Goal: Task Accomplishment & Management: Manage account settings

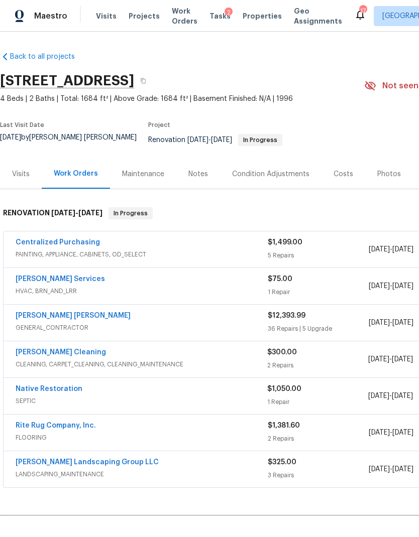
click at [199, 174] on div "Notes" at bounding box center [198, 174] width 44 height 30
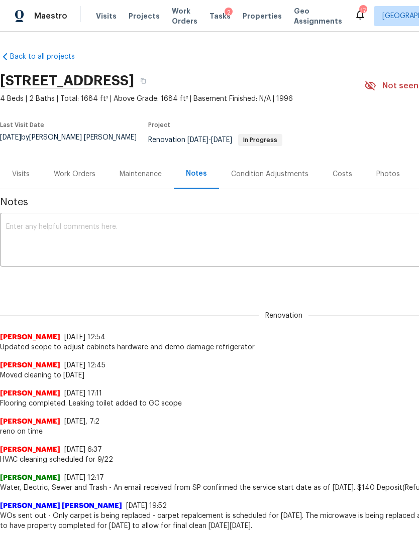
click at [186, 251] on textarea at bounding box center [284, 241] width 556 height 35
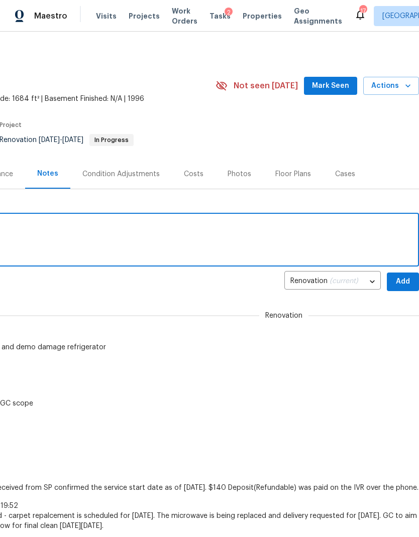
scroll to position [0, 149]
type textarea "Punch list sent to GC will QC Monday"
click at [397, 280] on span "Add" at bounding box center [403, 282] width 16 height 13
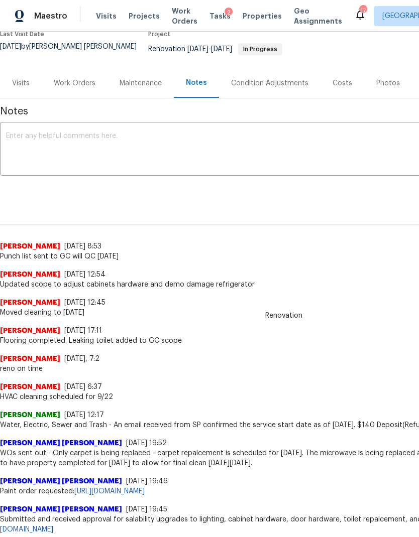
scroll to position [91, -1]
click at [72, 78] on div "Work Orders" at bounding box center [75, 83] width 42 height 10
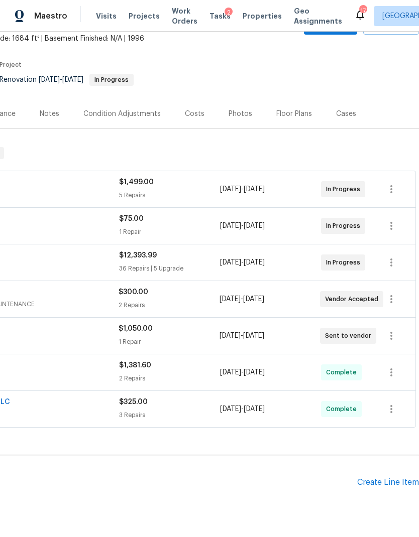
scroll to position [60, 149]
click at [391, 257] on icon "button" at bounding box center [391, 263] width 12 height 12
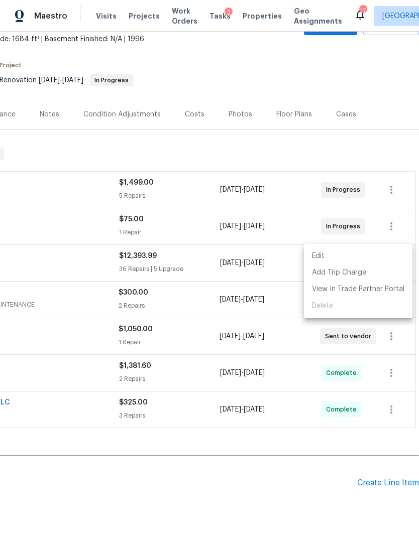
click at [372, 256] on li "Edit" at bounding box center [358, 256] width 108 height 17
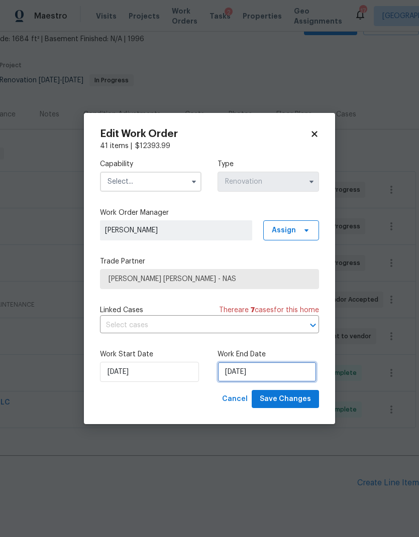
click at [262, 374] on input "[DATE]" at bounding box center [266, 372] width 99 height 20
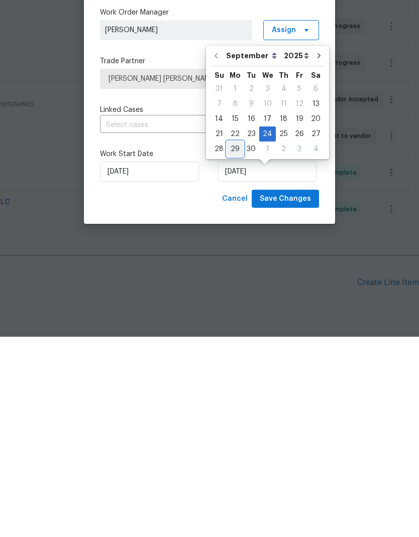
click at [231, 343] on div "29" at bounding box center [235, 350] width 16 height 14
type input "[DATE]"
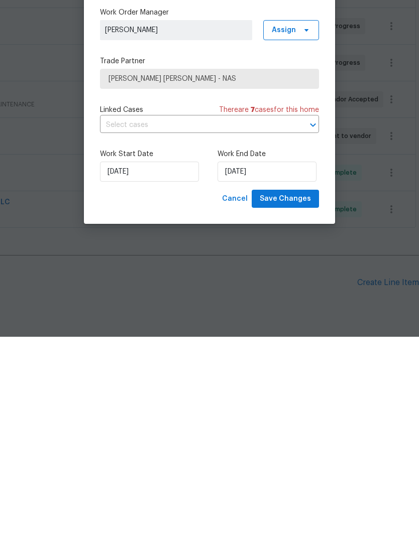
scroll to position [40, 0]
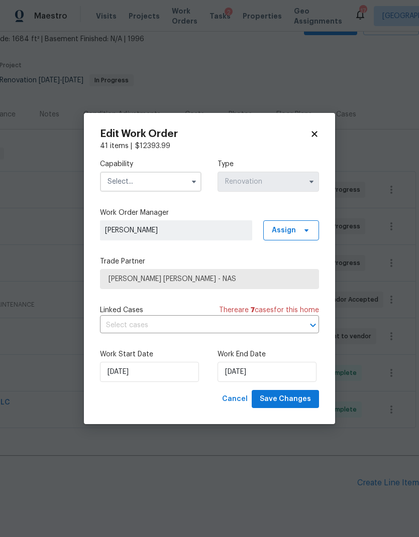
click at [174, 172] on input "text" at bounding box center [150, 182] width 101 height 20
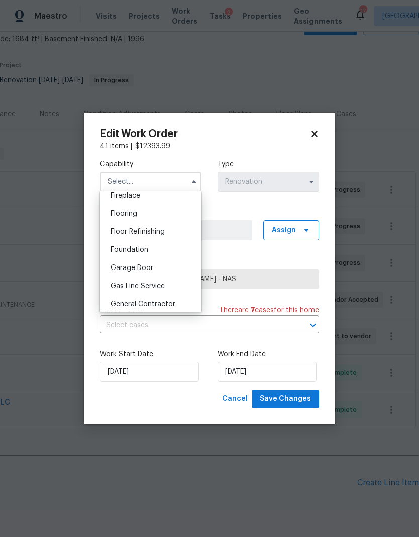
scroll to position [385, 0]
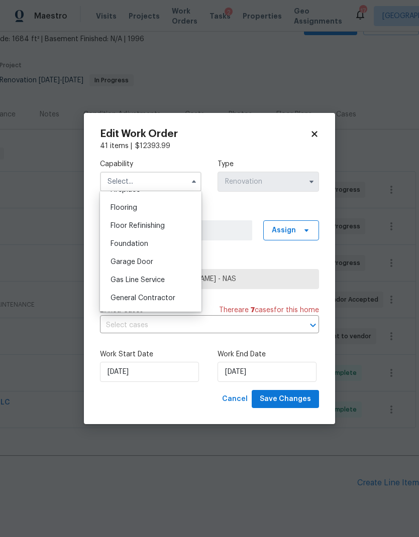
click at [150, 303] on div "General Contractor" at bounding box center [150, 298] width 96 height 18
type input "General Contractor"
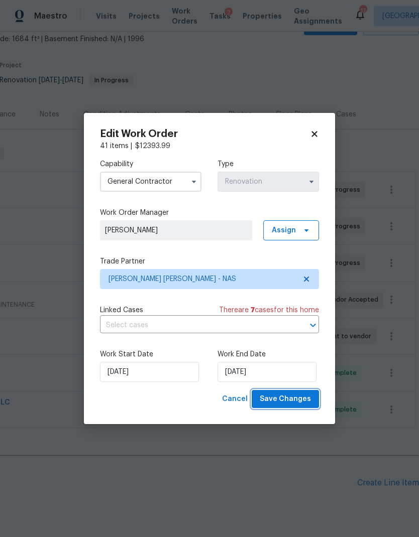
click at [295, 399] on span "Save Changes" at bounding box center [285, 399] width 51 height 13
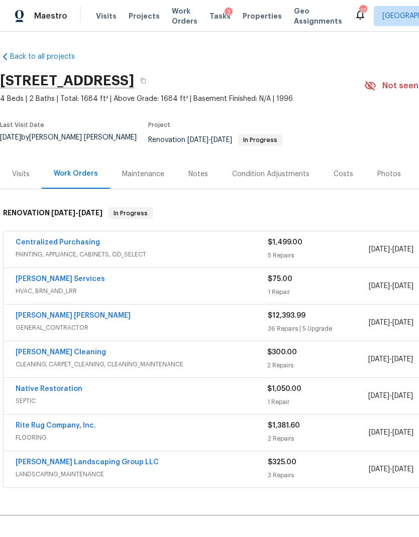
scroll to position [0, 0]
click at [57, 52] on link "Back to all projects" at bounding box center [48, 57] width 96 height 10
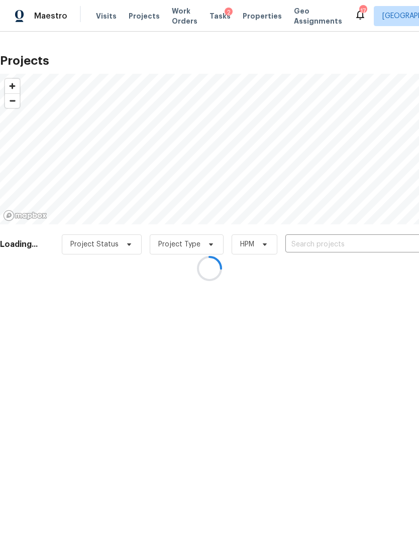
click at [177, 22] on div at bounding box center [209, 268] width 419 height 537
click at [176, 12] on div at bounding box center [209, 268] width 419 height 537
click at [175, 20] on div at bounding box center [209, 268] width 419 height 537
click at [172, 18] on div at bounding box center [209, 268] width 419 height 537
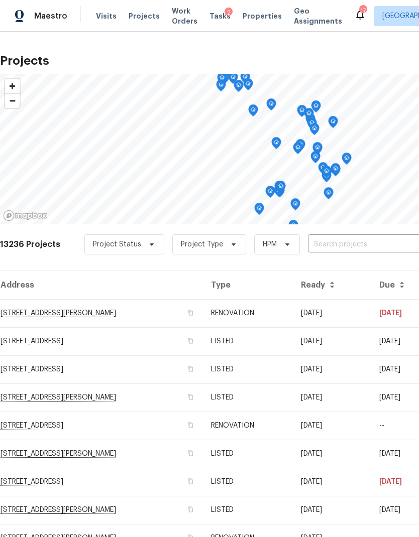
click at [254, 12] on span "Properties" at bounding box center [262, 16] width 39 height 10
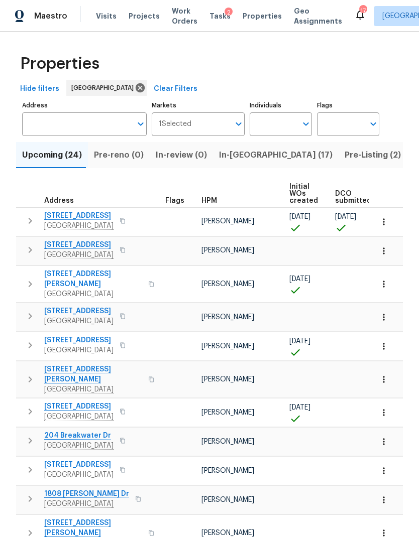
click at [237, 156] on span "In-reno (17)" at bounding box center [276, 155] width 114 height 14
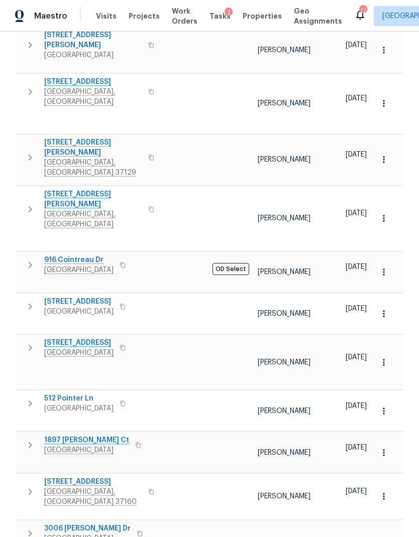
scroll to position [312, 0]
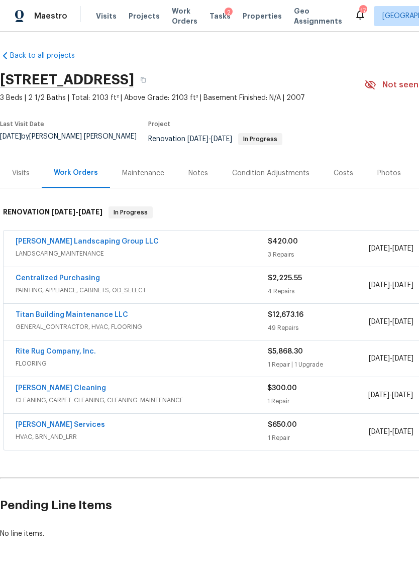
scroll to position [1, 0]
click at [203, 174] on div "Notes" at bounding box center [198, 173] width 44 height 30
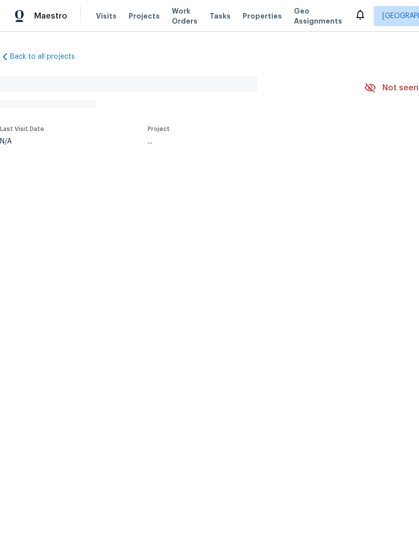
click at [98, 11] on span "Visits" at bounding box center [106, 16] width 21 height 10
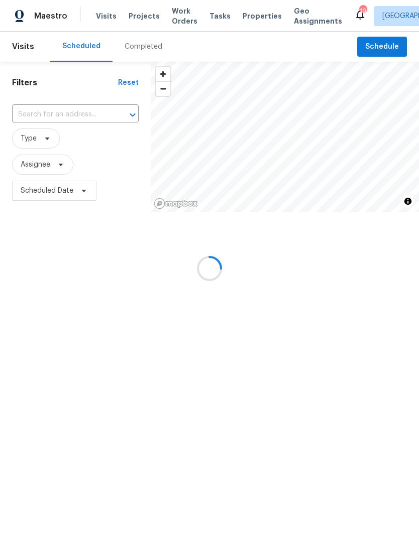
click at [55, 170] on div at bounding box center [209, 268] width 419 height 537
click at [57, 166] on div at bounding box center [209, 268] width 419 height 537
click at [57, 173] on div at bounding box center [209, 268] width 419 height 537
click at [53, 164] on div at bounding box center [209, 268] width 419 height 537
click at [55, 157] on div at bounding box center [209, 268] width 419 height 537
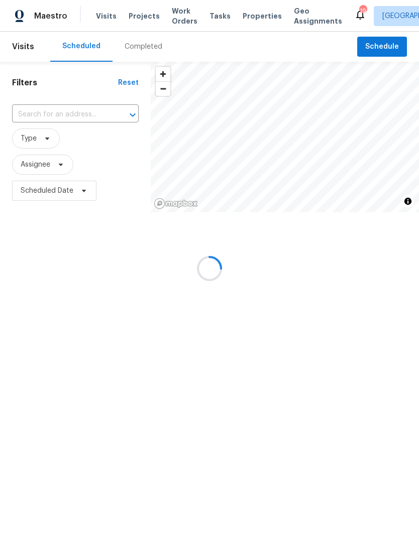
click at [60, 173] on div at bounding box center [209, 268] width 419 height 537
click at [53, 165] on div at bounding box center [209, 268] width 419 height 537
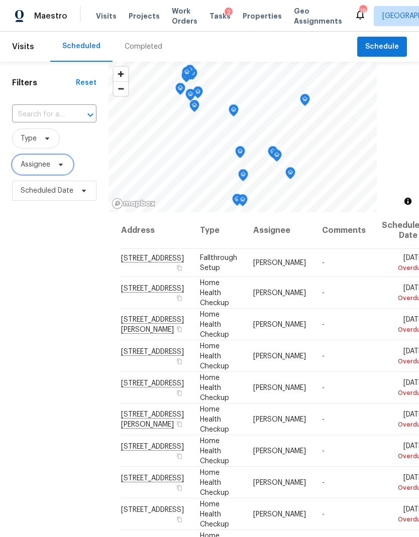
click at [57, 166] on icon at bounding box center [61, 165] width 8 height 8
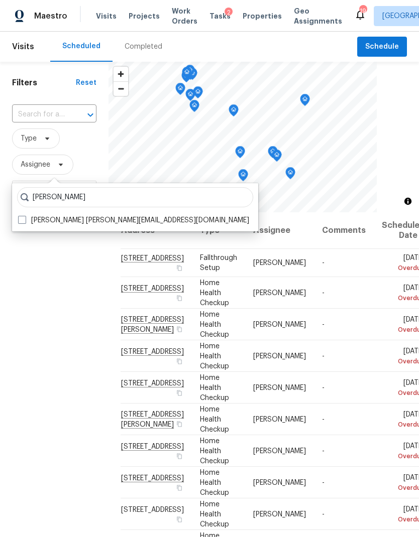
type input "Brianna bidco"
click at [22, 223] on span at bounding box center [22, 220] width 8 height 8
click at [22, 222] on input "Brianna Bidco brianna.bidco@opendoor.com" at bounding box center [21, 218] width 7 height 7
checkbox input "true"
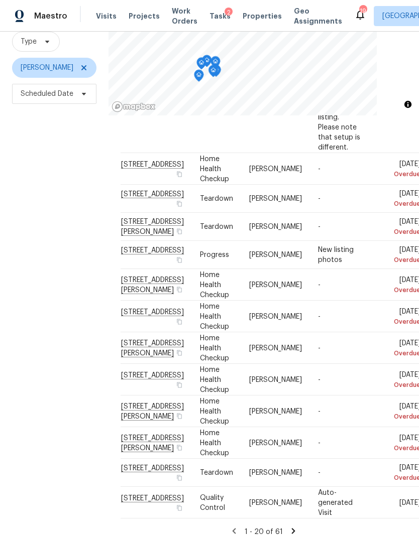
scroll to position [470, 0]
click at [204, 68] on icon "Map marker" at bounding box center [201, 69] width 9 height 12
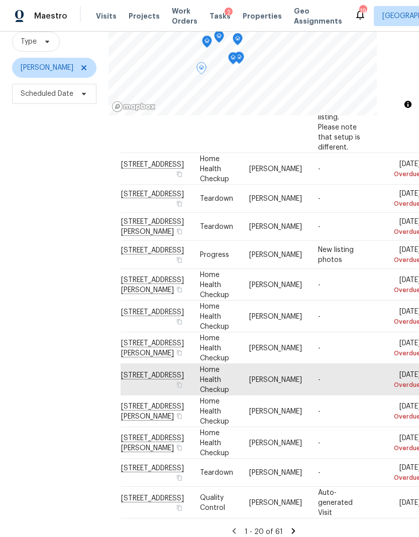
click at [232, 56] on icon "Map marker" at bounding box center [233, 59] width 9 height 12
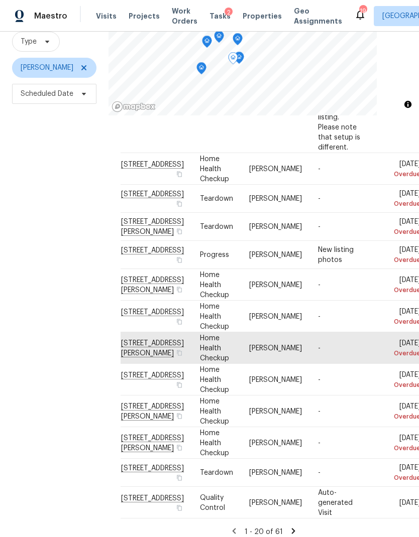
scroll to position [40, 0]
click at [296, 527] on icon at bounding box center [293, 531] width 9 height 9
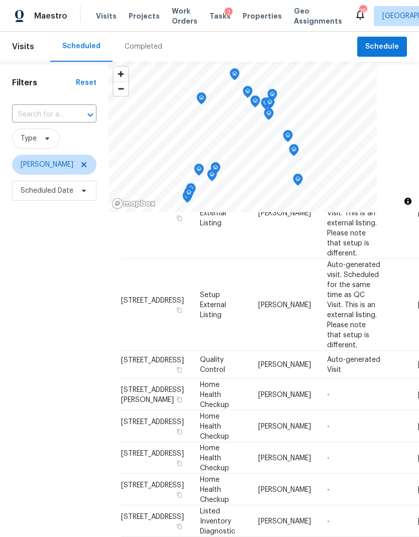
scroll to position [434, 0]
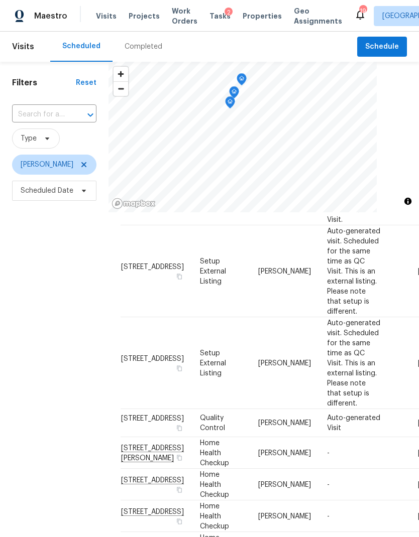
click at [230, 103] on icon "Map marker" at bounding box center [230, 103] width 1 height 2
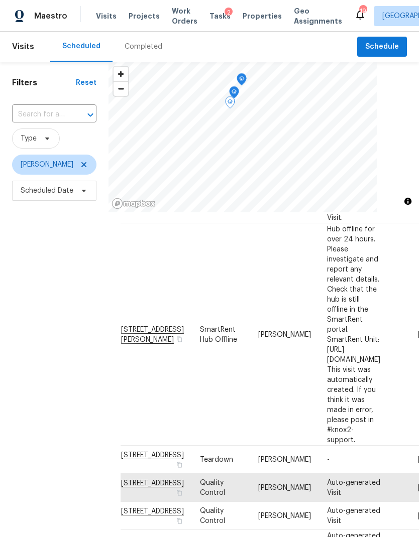
scroll to position [78, 0]
click at [238, 91] on icon "Map marker" at bounding box center [234, 93] width 9 height 12
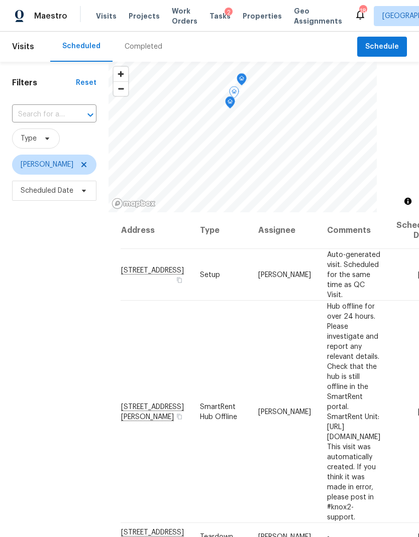
scroll to position [0, 0]
click at [242, 74] on icon "Map marker" at bounding box center [241, 80] width 9 height 12
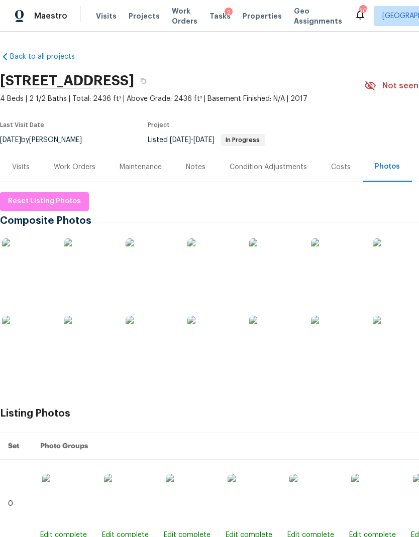
click at [172, 20] on span "Work Orders" at bounding box center [185, 16] width 26 height 20
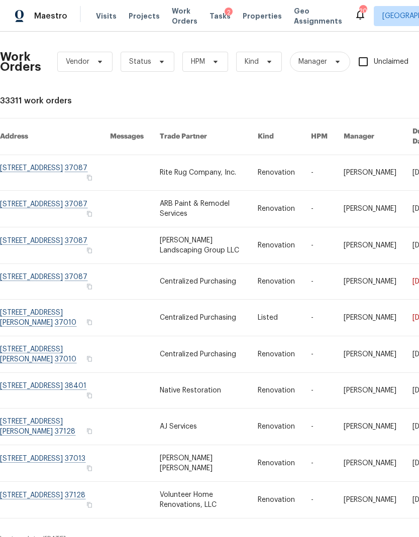
click at [40, 156] on link at bounding box center [55, 172] width 110 height 35
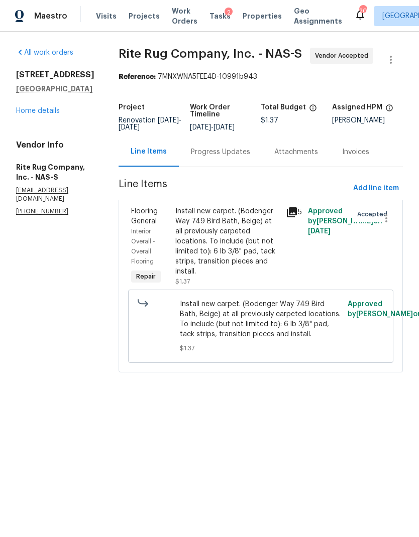
click at [29, 115] on link "Home details" at bounding box center [38, 110] width 44 height 7
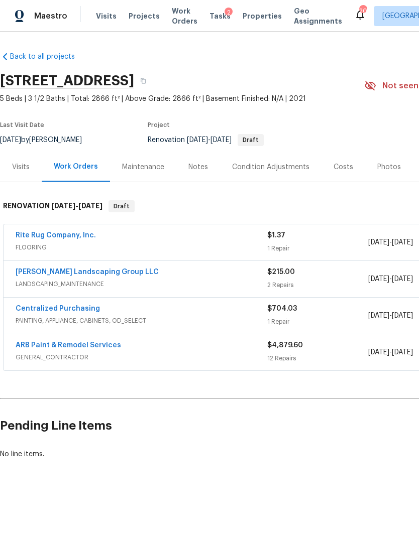
click at [80, 344] on link "ARB Paint & Remodel Services" at bounding box center [68, 345] width 105 height 7
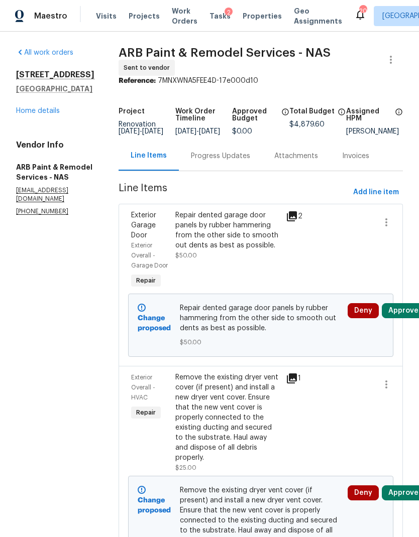
click at [177, 16] on span "Work Orders" at bounding box center [185, 16] width 26 height 20
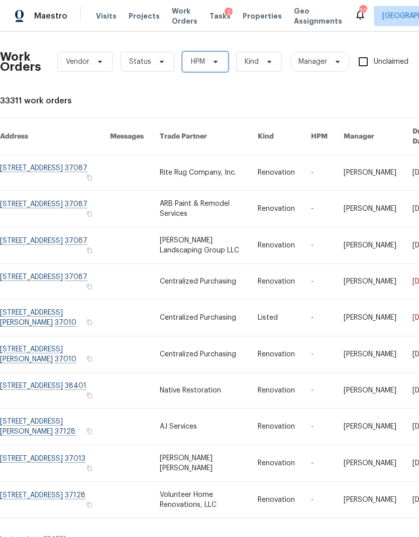
click at [211, 63] on icon at bounding box center [215, 62] width 8 height 8
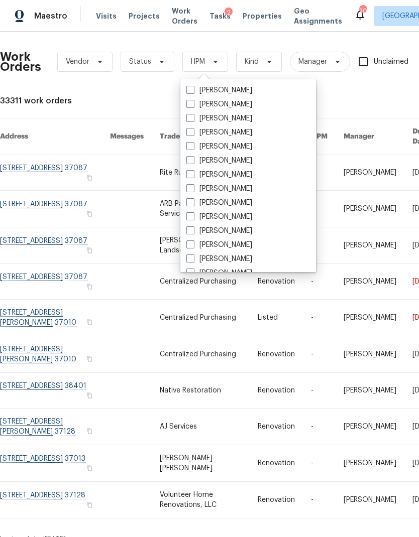
click at [126, 96] on div "33311 work orders" at bounding box center [284, 101] width 568 height 10
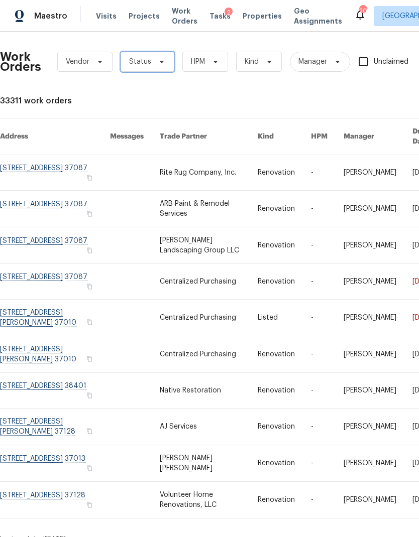
click at [158, 65] on icon at bounding box center [162, 62] width 8 height 8
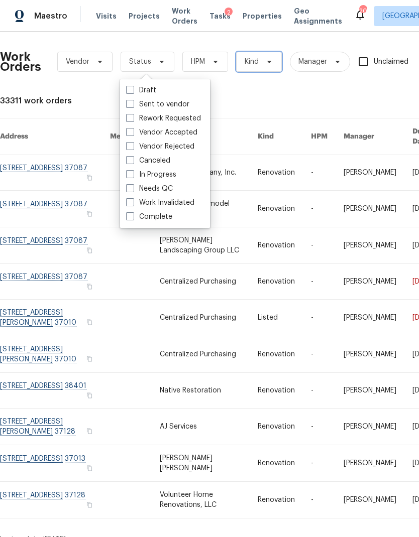
click at [269, 63] on icon at bounding box center [269, 62] width 4 height 3
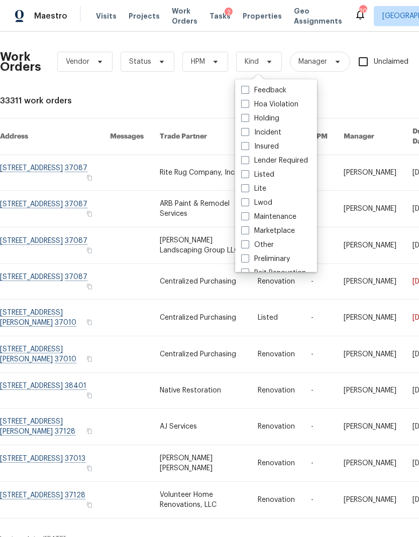
click at [273, 174] on label "Listed" at bounding box center [257, 175] width 33 height 10
click at [248, 174] on input "Listed" at bounding box center [244, 173] width 7 height 7
checkbox input "true"
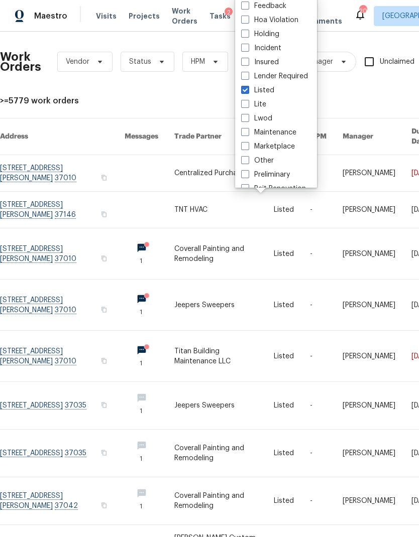
click at [35, 172] on link at bounding box center [62, 173] width 125 height 36
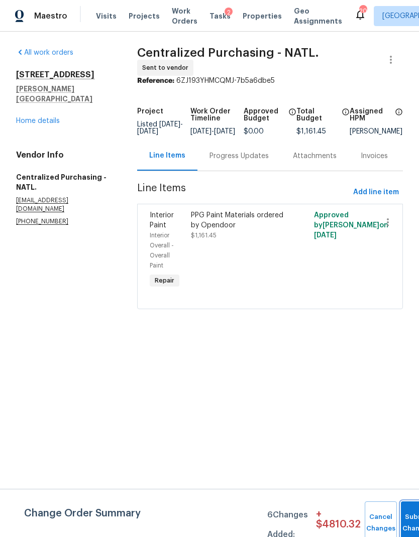
click at [413, 520] on button "Submit Changes" at bounding box center [417, 523] width 32 height 43
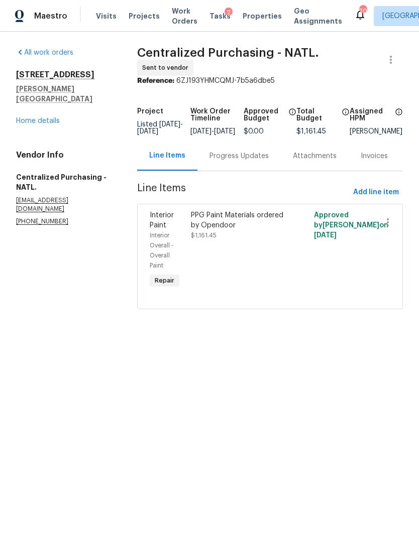
click at [245, 15] on span "Properties" at bounding box center [262, 16] width 39 height 10
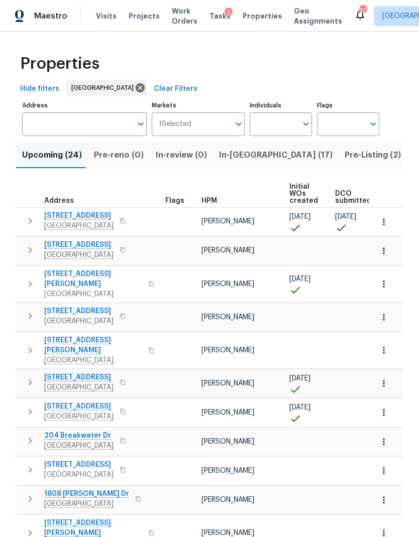
click at [236, 148] on span "In-reno (17)" at bounding box center [276, 155] width 114 height 14
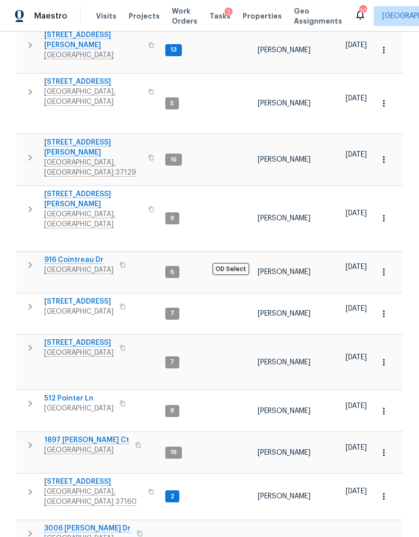
scroll to position [312, 0]
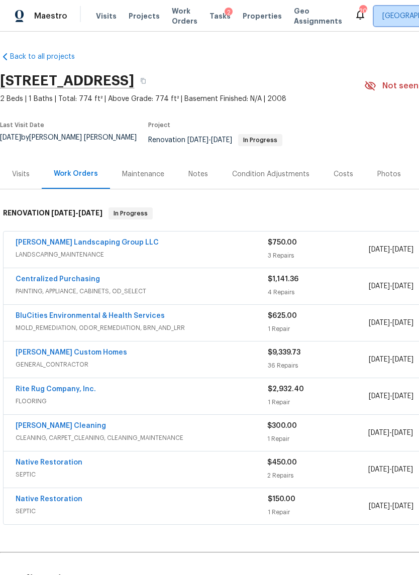
click at [408, 7] on span "[GEOGRAPHIC_DATA]" at bounding box center [424, 16] width 101 height 20
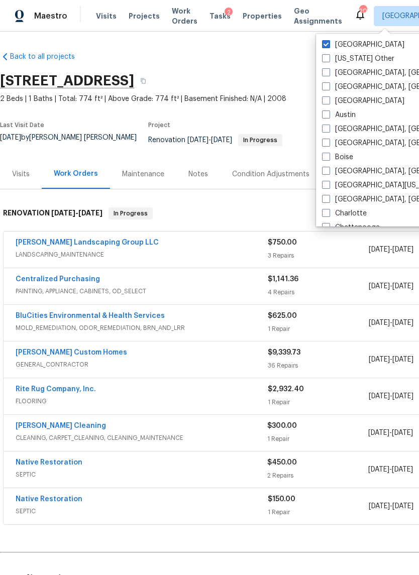
click at [257, 43] on div "Back to all projects [STREET_ADDRESS] 2 Beds | 1 Baths | Total: 774 ft² | Above…" at bounding box center [209, 303] width 419 height 543
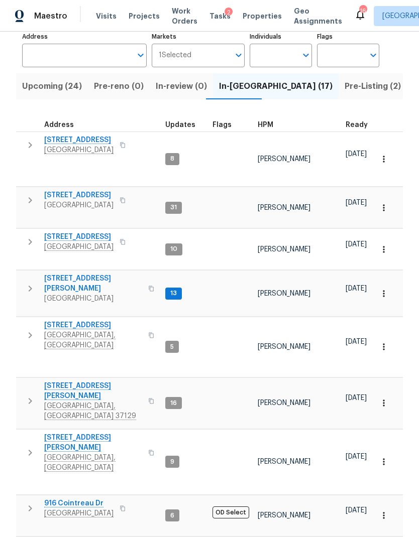
scroll to position [67, 0]
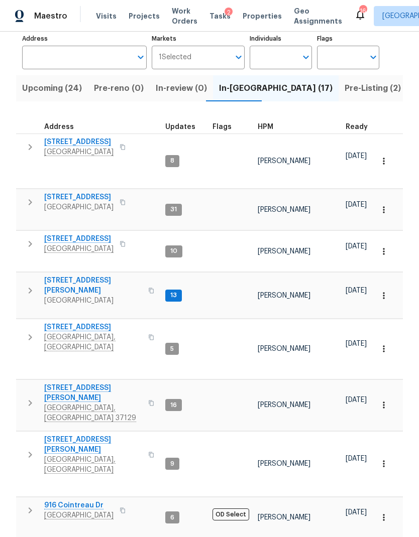
click at [79, 141] on span "206 Cross Valley Dr" at bounding box center [78, 142] width 69 height 10
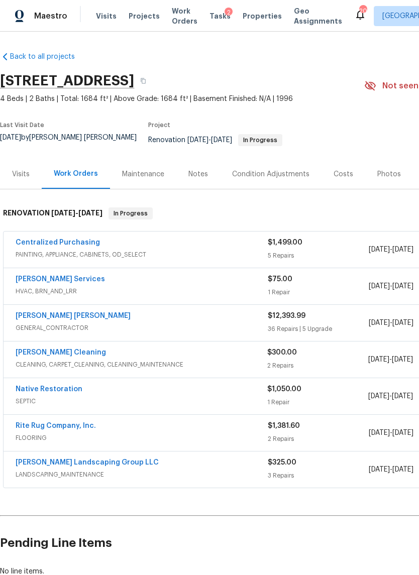
click at [79, 312] on link "Fernando Ruiz Hernandez" at bounding box center [73, 315] width 115 height 7
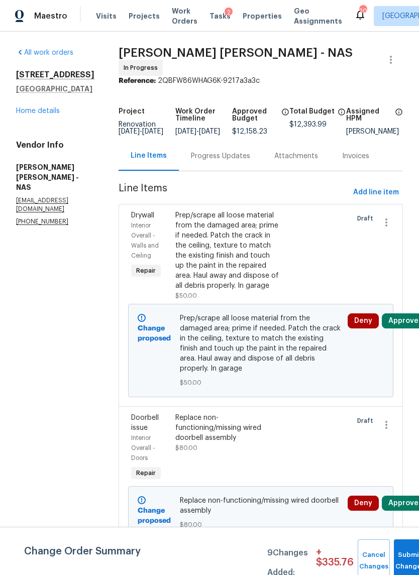
click at [407, 328] on button "Approve" at bounding box center [403, 320] width 43 height 15
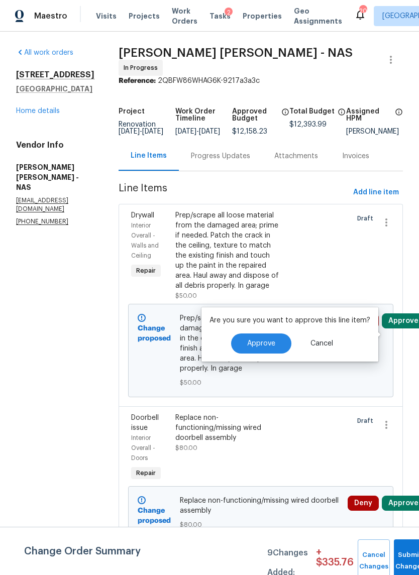
click at [272, 344] on span "Approve" at bounding box center [261, 344] width 28 height 8
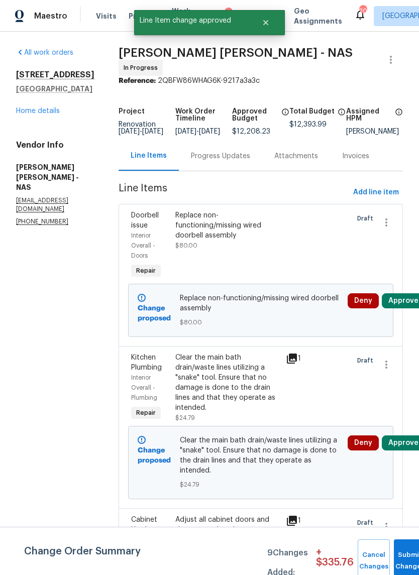
click at [410, 302] on button "Approve" at bounding box center [403, 300] width 43 height 15
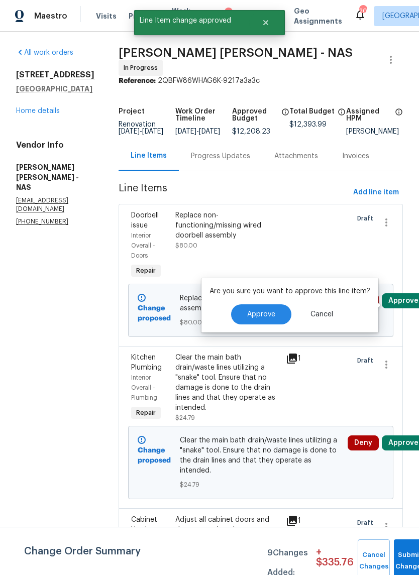
click at [273, 309] on button "Approve" at bounding box center [261, 314] width 60 height 20
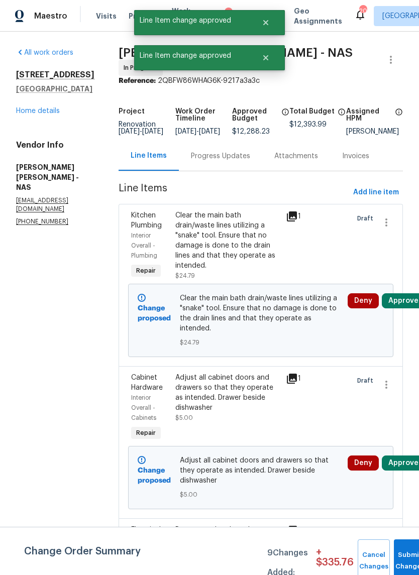
click at [408, 300] on button "Approve" at bounding box center [403, 300] width 43 height 15
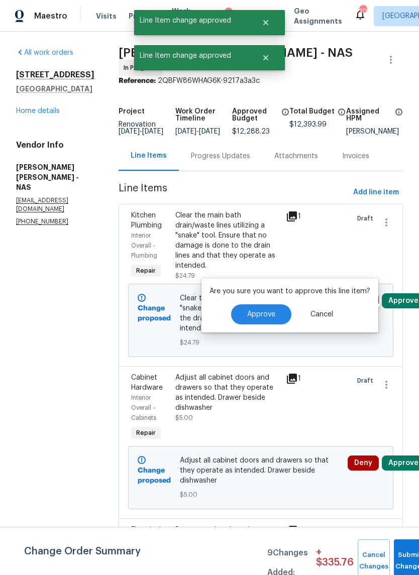
click at [277, 309] on button "Approve" at bounding box center [261, 314] width 60 height 20
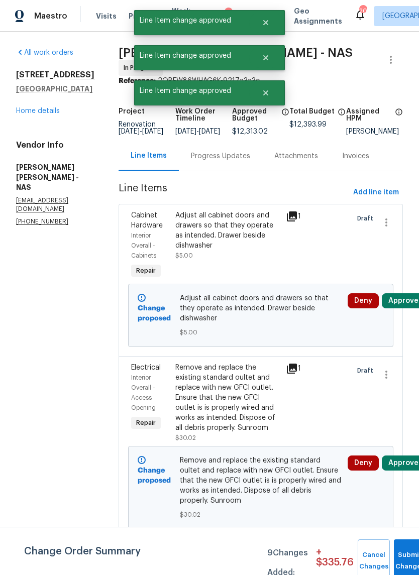
click at [407, 301] on button "Approve" at bounding box center [403, 300] width 43 height 15
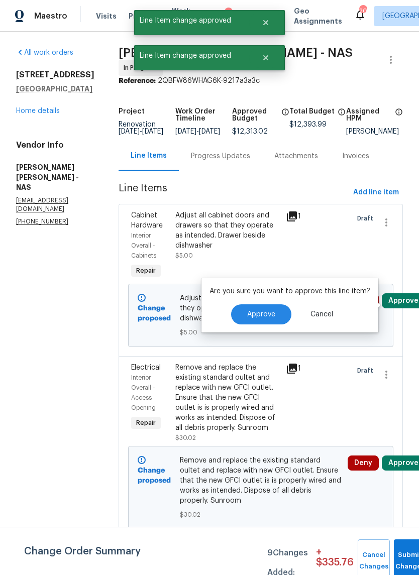
click at [271, 313] on span "Approve" at bounding box center [261, 315] width 28 height 8
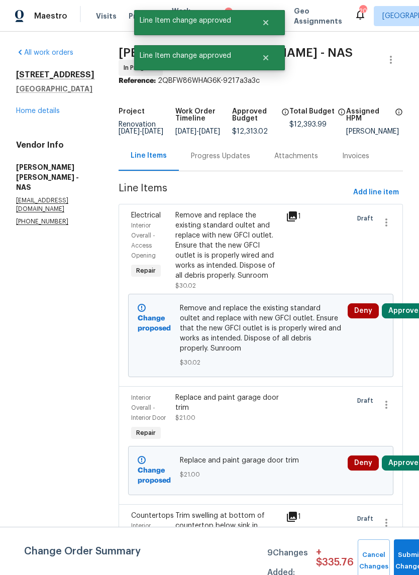
click at [411, 313] on button "Approve" at bounding box center [403, 310] width 43 height 15
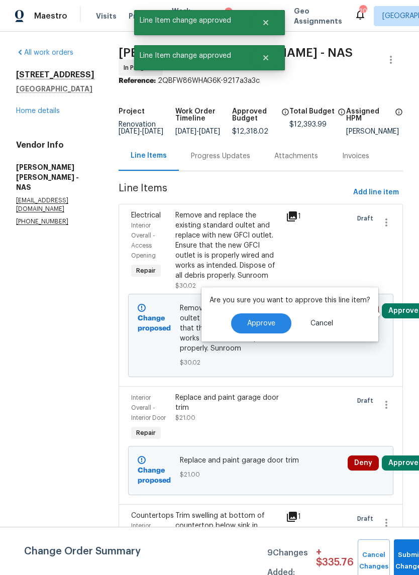
click at [266, 322] on span "Approve" at bounding box center [261, 324] width 28 height 8
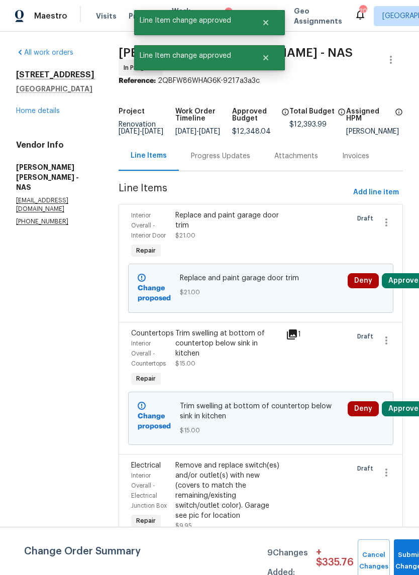
click at [406, 280] on button "Approve" at bounding box center [403, 280] width 43 height 15
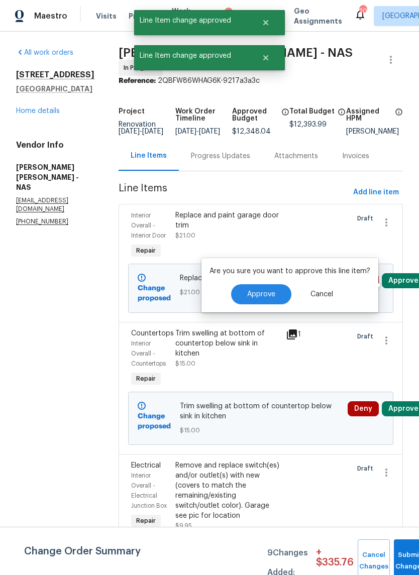
click at [266, 297] on span "Approve" at bounding box center [261, 295] width 28 height 8
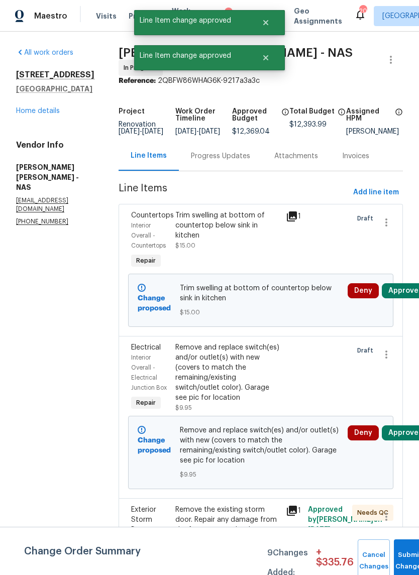
click at [407, 288] on button "Approve" at bounding box center [403, 290] width 43 height 15
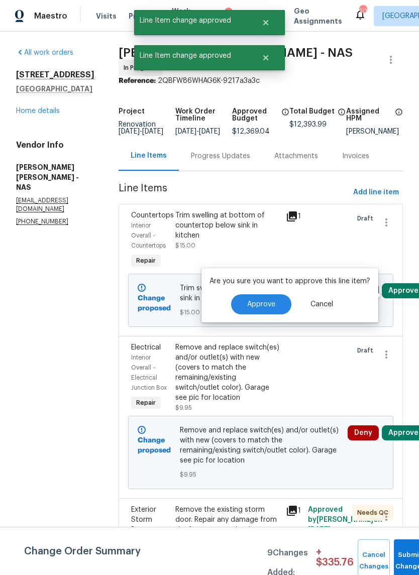
click at [274, 304] on button "Approve" at bounding box center [261, 304] width 60 height 20
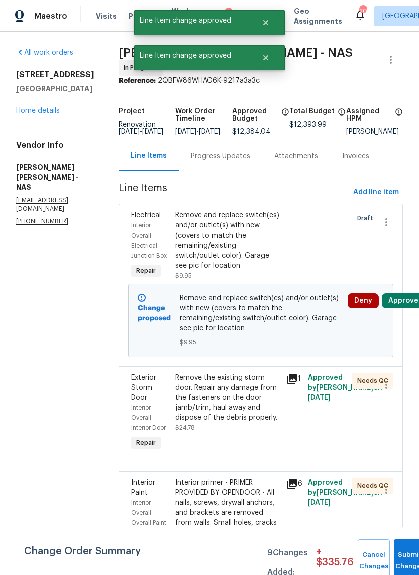
click at [408, 305] on button "Approve" at bounding box center [403, 300] width 43 height 15
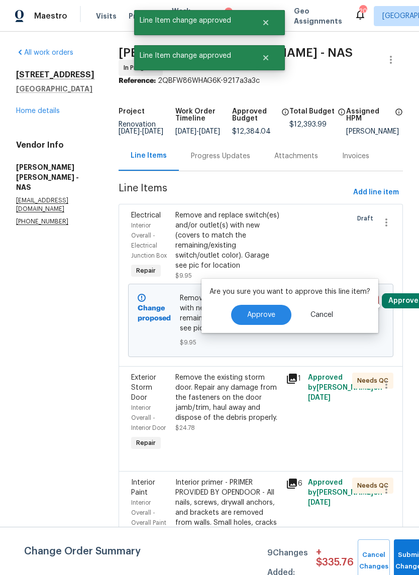
click at [266, 313] on span "Approve" at bounding box center [261, 315] width 28 height 8
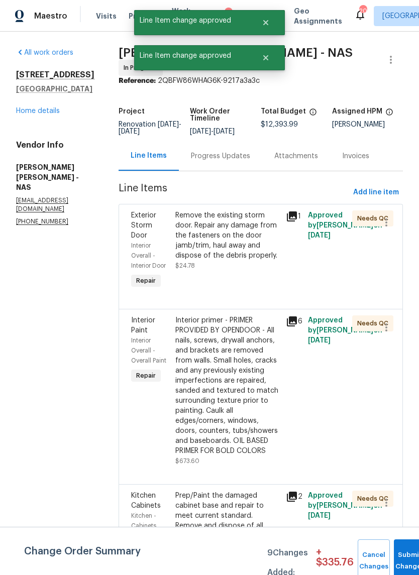
click at [372, 194] on span "Add line item" at bounding box center [376, 192] width 46 height 13
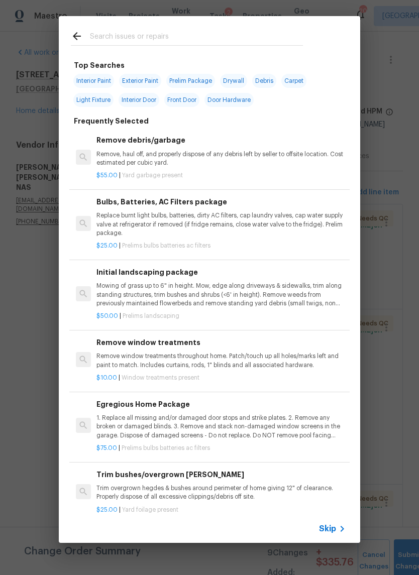
click at [331, 531] on span "Skip" at bounding box center [327, 529] width 17 height 10
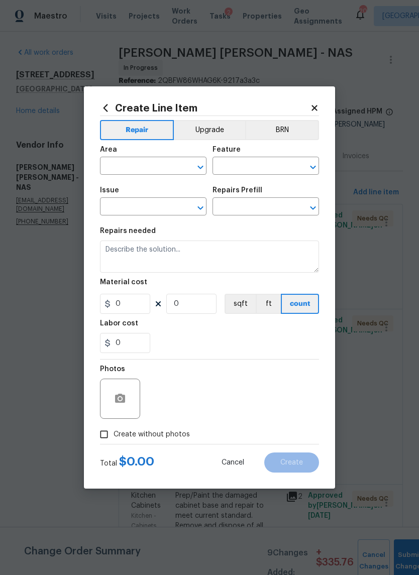
click at [206, 165] on button "Open" at bounding box center [200, 167] width 14 height 14
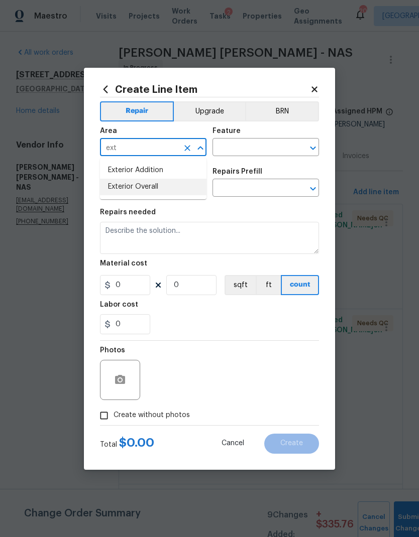
click at [156, 190] on li "Exterior Overall" at bounding box center [153, 187] width 106 height 17
type input "Exterior Overall"
click at [314, 147] on icon "Open" at bounding box center [313, 149] width 6 height 4
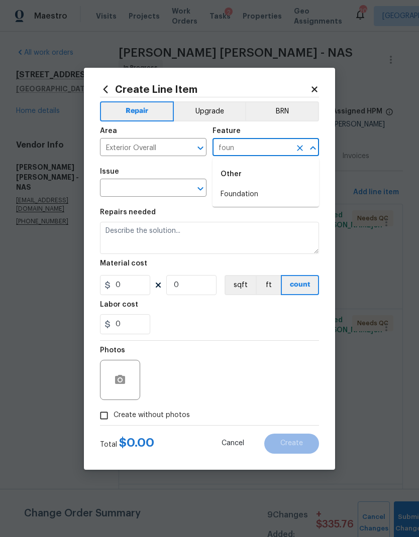
click at [256, 193] on li "Foundation" at bounding box center [265, 194] width 106 height 17
type input "Foundation"
click at [196, 184] on icon "Open" at bounding box center [200, 189] width 12 height 12
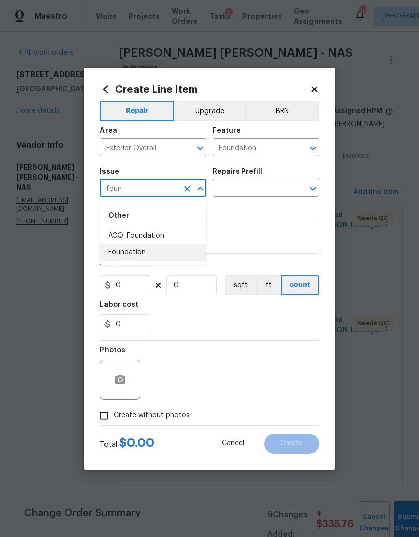
click at [156, 252] on li "Foundation" at bounding box center [153, 253] width 106 height 17
type input "Foundation"
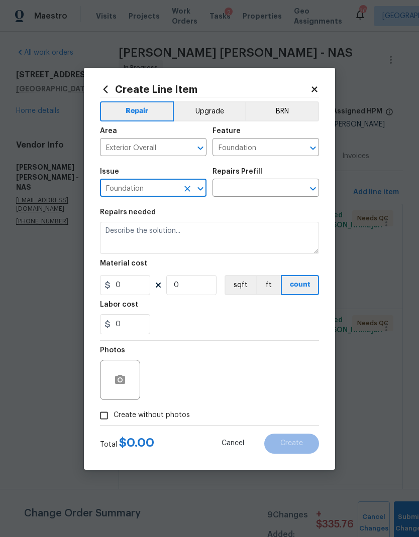
click at [313, 189] on icon "Open" at bounding box center [313, 189] width 12 height 12
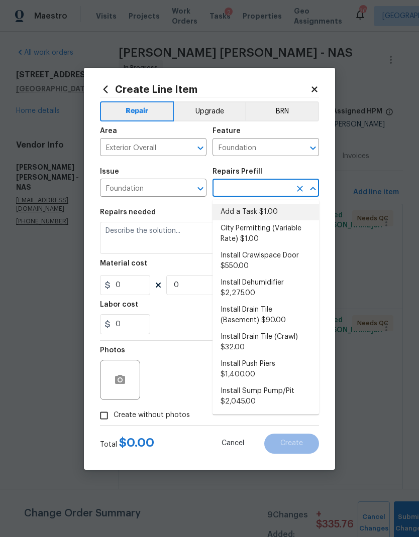
click at [263, 211] on li "Add a Task $1.00" at bounding box center [265, 212] width 106 height 17
type input "Add a Task $1.00"
type textarea "HPM to detail"
type input "1"
type input "Add a Task $1.00"
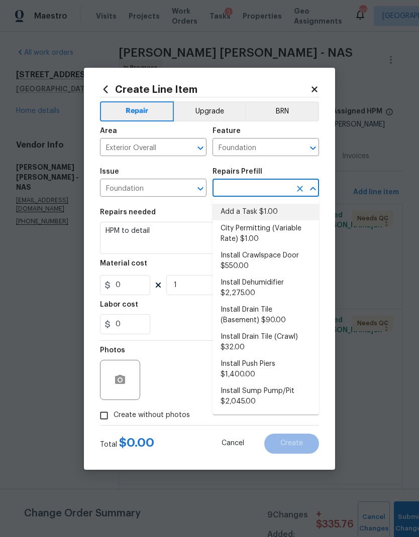
type input "1"
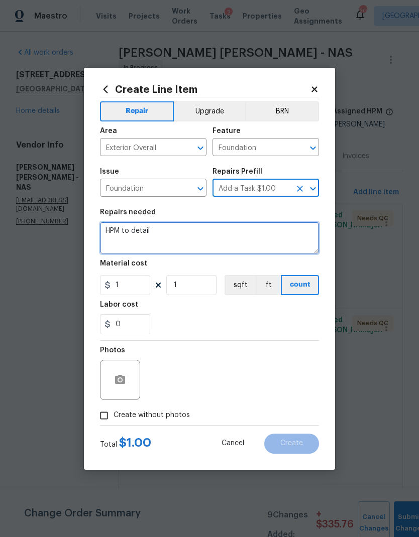
click at [135, 227] on textarea "HPM to detail" at bounding box center [209, 238] width 219 height 32
click at [135, 228] on textarea "HPM to detail" at bounding box center [209, 238] width 219 height 32
click at [134, 228] on textarea "HPM to detail" at bounding box center [209, 238] width 219 height 32
click at [136, 233] on textarea "HPM to detail" at bounding box center [209, 238] width 219 height 32
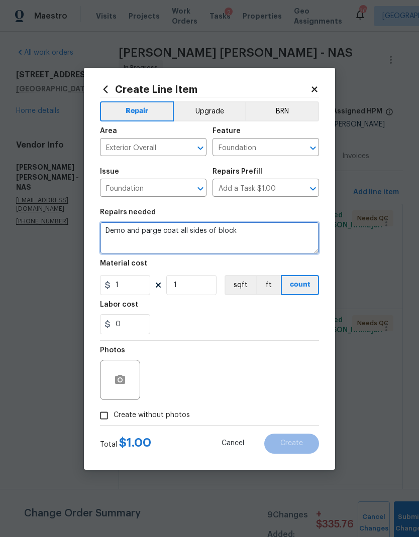
type textarea "Demo and parge coat all sides of block"
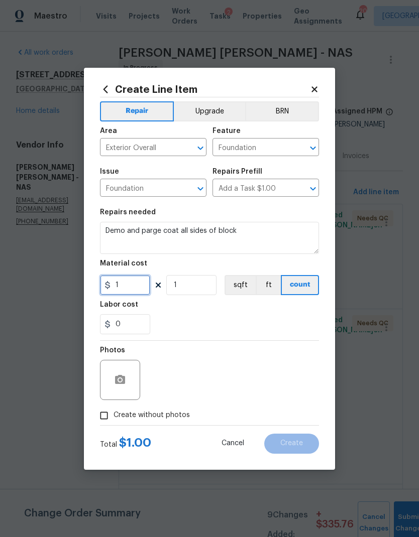
click at [131, 287] on input "1" at bounding box center [125, 285] width 50 height 20
type input "650"
click at [246, 309] on div "Labor cost" at bounding box center [209, 307] width 219 height 13
click at [124, 381] on icon "button" at bounding box center [120, 379] width 10 height 9
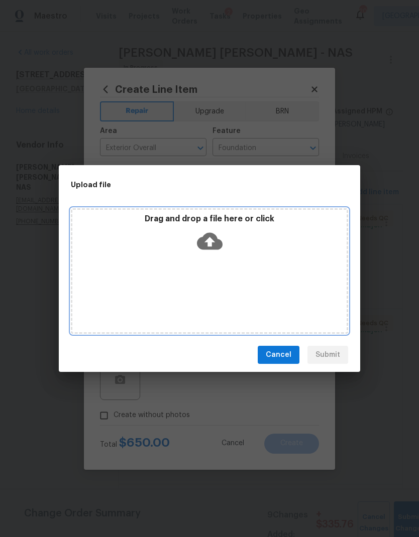
click at [223, 242] on div "Drag and drop a file here or click" at bounding box center [209, 235] width 274 height 43
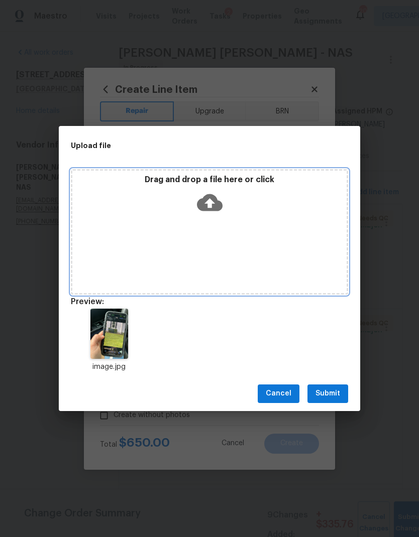
click at [206, 210] on icon at bounding box center [210, 202] width 26 height 17
click at [206, 200] on icon at bounding box center [210, 202] width 26 height 17
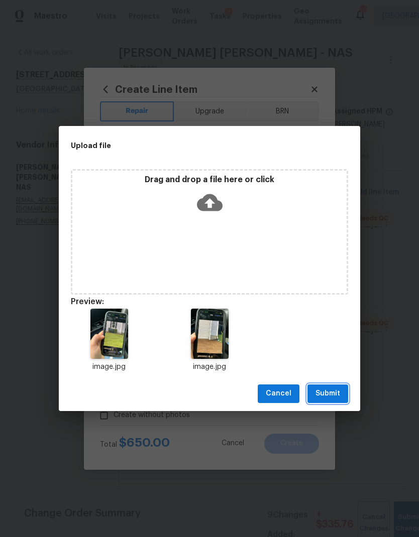
click at [326, 390] on span "Submit" at bounding box center [327, 394] width 25 height 13
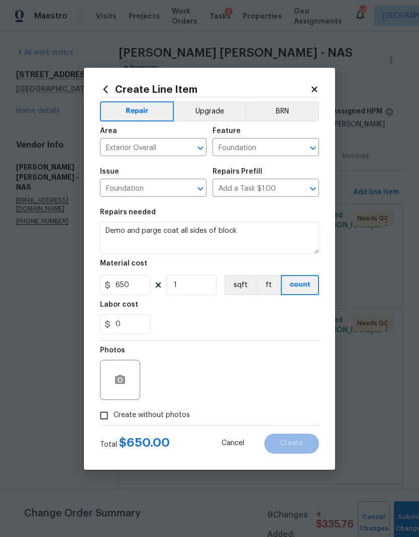
click at [173, 419] on span "Create without photos" at bounding box center [152, 415] width 76 height 11
click at [114, 419] on input "Create without photos" at bounding box center [103, 415] width 19 height 19
checkbox input "true"
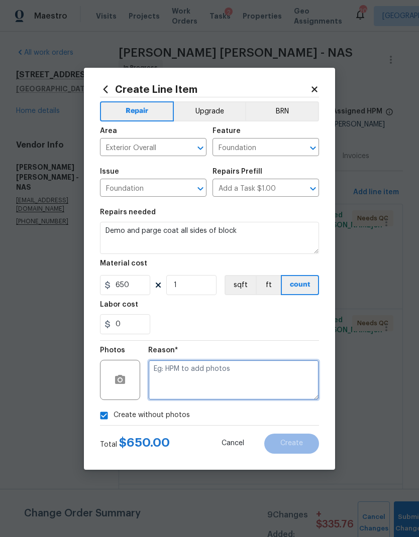
click at [217, 372] on textarea at bounding box center [233, 380] width 171 height 40
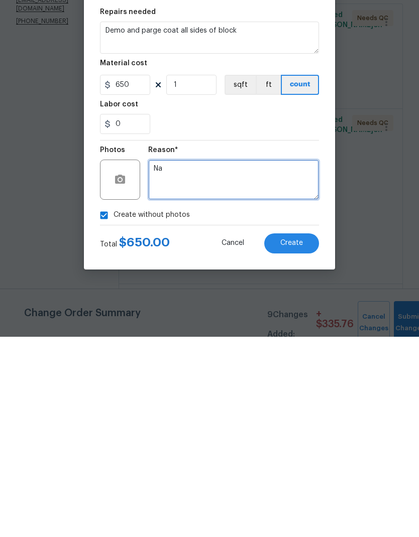
type textarea "Na"
click at [295, 440] on span "Create" at bounding box center [291, 444] width 23 height 8
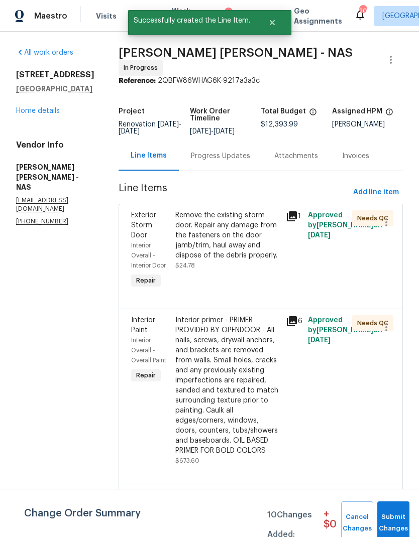
click at [396, 519] on span "Submit Changes" at bounding box center [393, 523] width 22 height 23
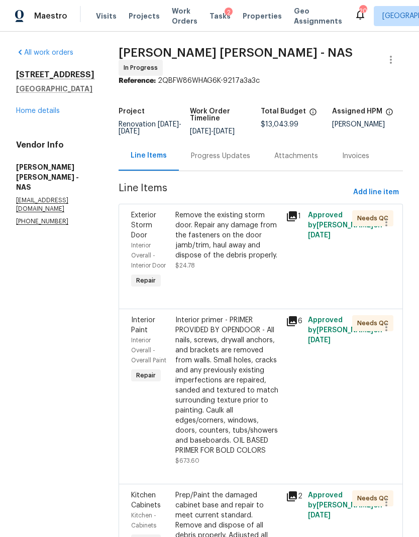
click at [180, 13] on span "Work Orders" at bounding box center [185, 16] width 26 height 20
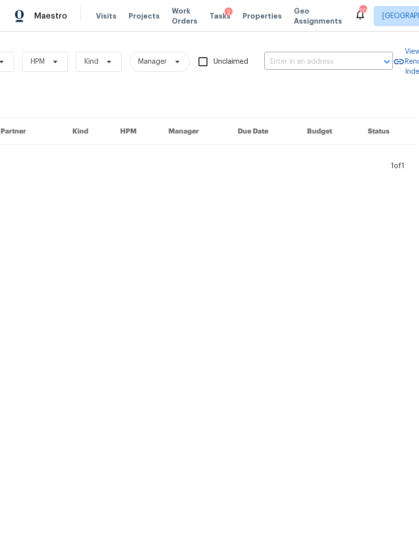
scroll to position [0, 158]
click at [325, 59] on input "text" at bounding box center [316, 62] width 100 height 16
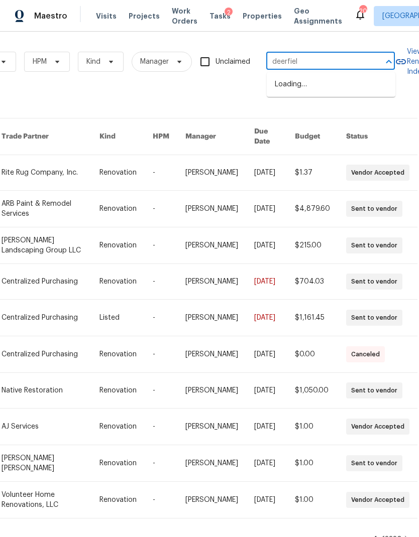
type input "deerfield"
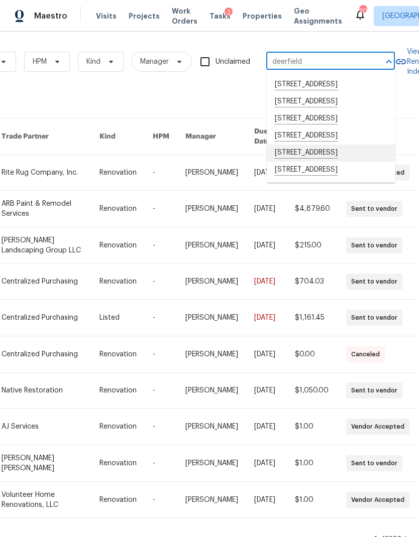
click at [308, 162] on li "478 Deerfield Dr, Murfreesboro, TN 37129" at bounding box center [331, 153] width 129 height 17
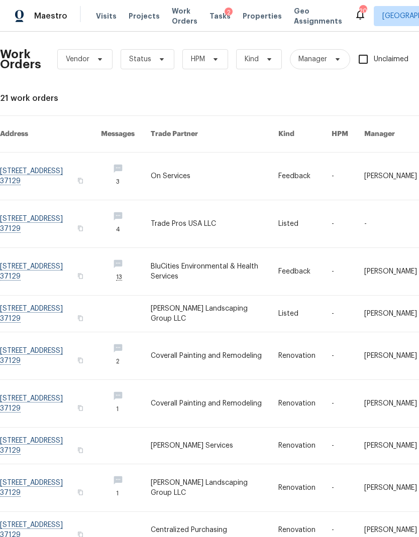
scroll to position [3, 0]
click at [36, 172] on link at bounding box center [50, 176] width 101 height 47
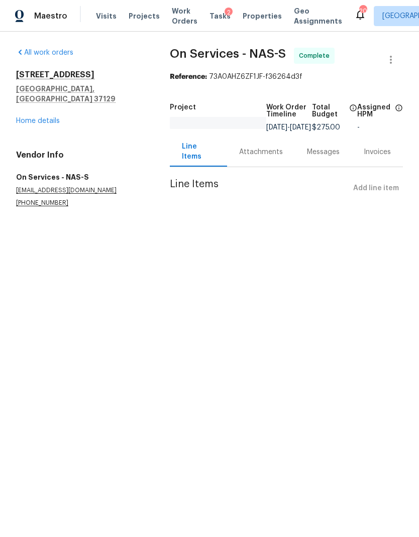
click at [32, 118] on link "Home details" at bounding box center [38, 121] width 44 height 7
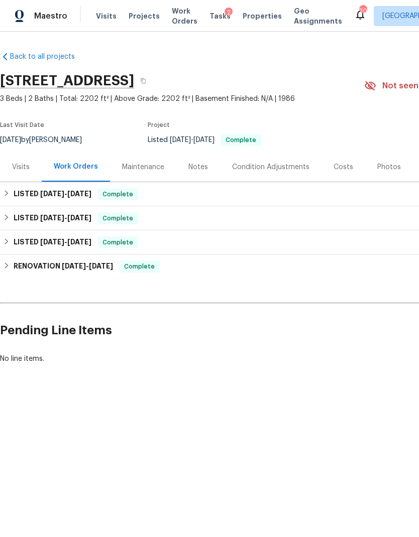
click at [26, 173] on div "Visits" at bounding box center [21, 167] width 42 height 30
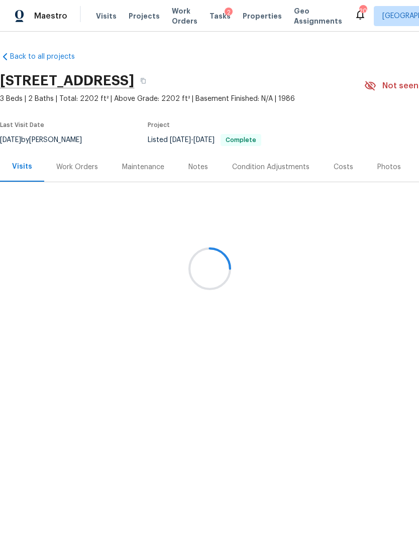
click at [194, 173] on div at bounding box center [209, 268] width 419 height 537
click at [196, 160] on div at bounding box center [209, 268] width 419 height 537
click at [384, 173] on div at bounding box center [209, 268] width 419 height 537
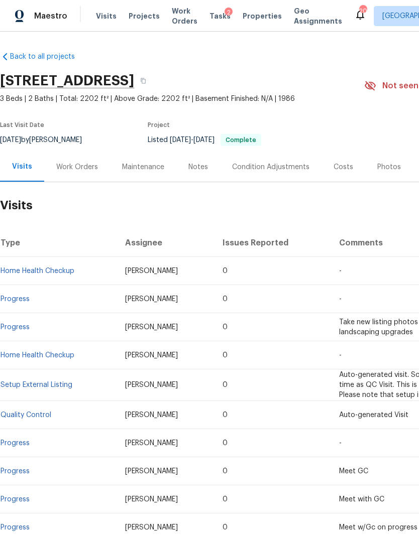
click at [92, 172] on div "Work Orders" at bounding box center [77, 167] width 42 height 10
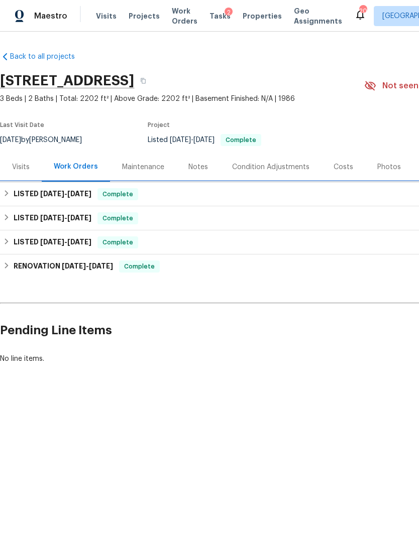
click at [228, 200] on div "LISTED 9/8/25 - 9/10/25 Complete" at bounding box center [284, 194] width 562 height 12
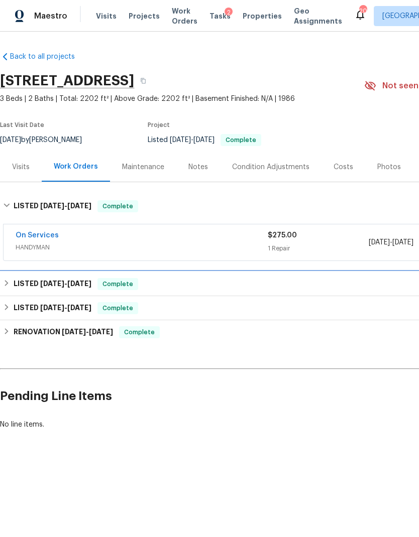
click at [203, 284] on div "LISTED 7/21/25 - 8/1/25 Complete" at bounding box center [284, 284] width 562 height 12
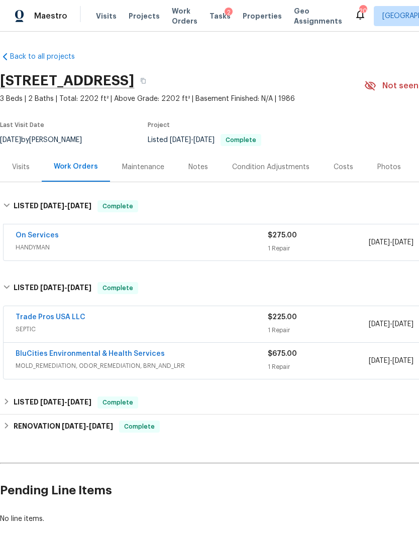
click at [23, 169] on div "Visits" at bounding box center [21, 167] width 18 height 10
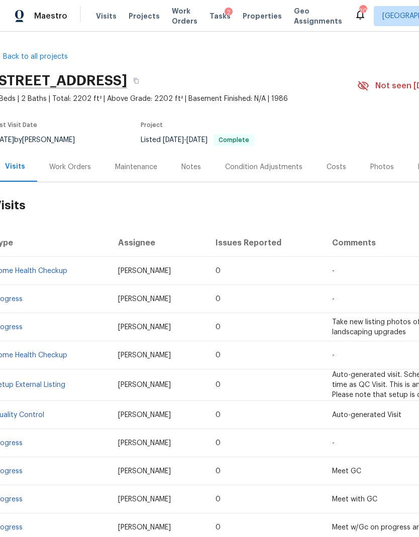
scroll to position [0, 8]
click at [78, 171] on div "Work Orders" at bounding box center [70, 167] width 42 height 10
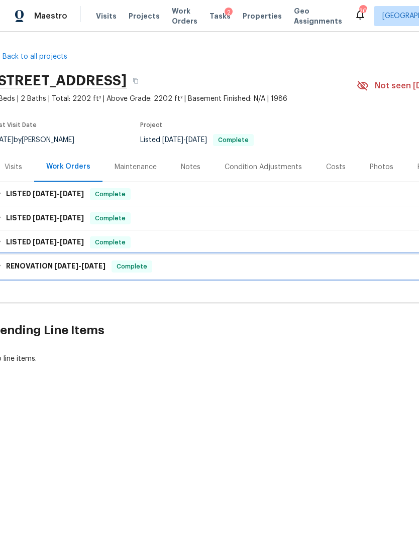
click at [211, 267] on div "RENOVATION 2/27/25 - 4/16/25 Complete" at bounding box center [276, 267] width 562 height 12
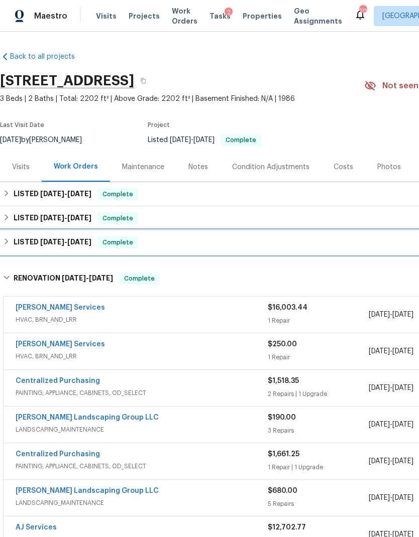
click at [204, 250] on div "LISTED 6/18/25 - 6/21/25 Complete" at bounding box center [284, 243] width 568 height 24
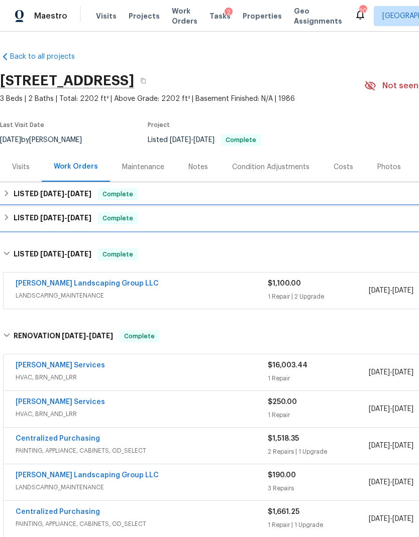
click at [224, 218] on div "LISTED 7/21/25 - 8/1/25 Complete" at bounding box center [284, 218] width 562 height 12
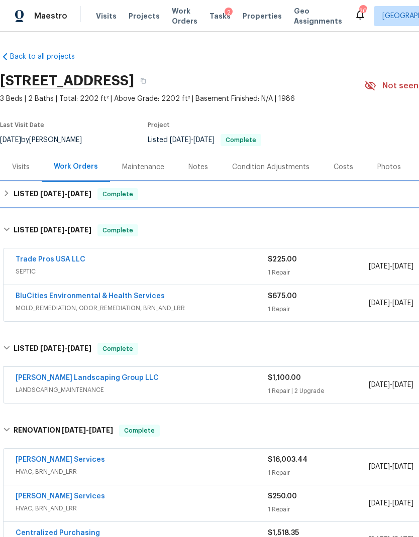
click at [205, 195] on div "LISTED 9/8/25 - 9/10/25 Complete" at bounding box center [284, 194] width 562 height 12
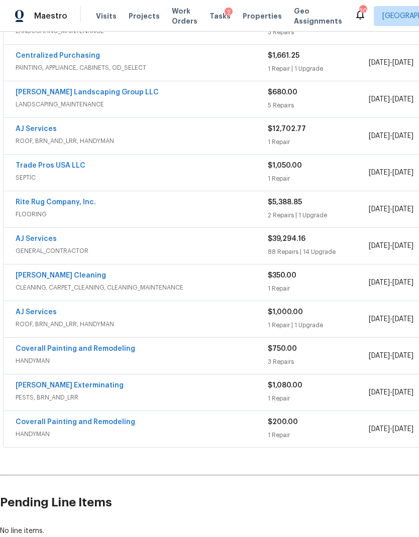
scroll to position [610, 0]
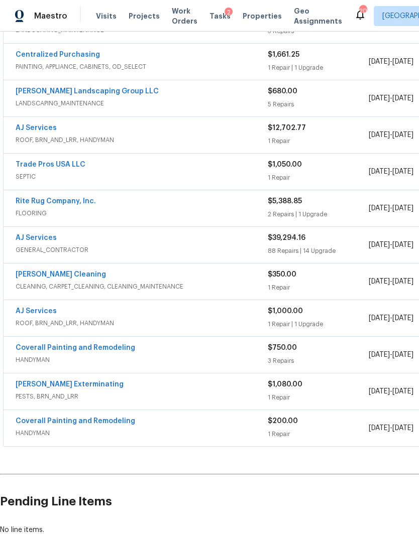
click at [81, 385] on link "[PERSON_NAME] Exterminating" at bounding box center [70, 384] width 108 height 7
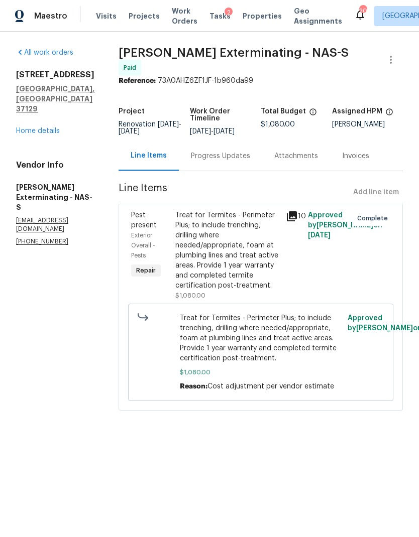
click at [212, 234] on div "Treat for Termites - Perimeter Plus; to include trenching, drilling where neede…" at bounding box center [227, 250] width 104 height 80
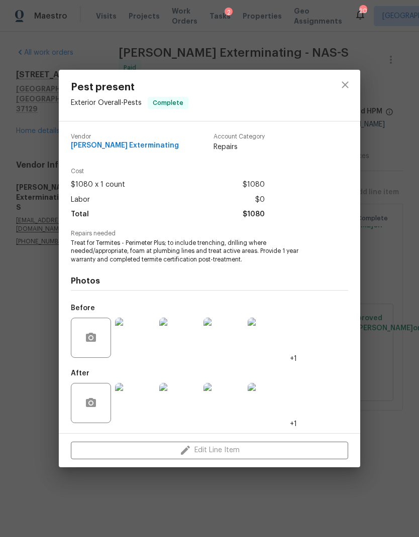
click at [138, 338] on img at bounding box center [135, 338] width 40 height 40
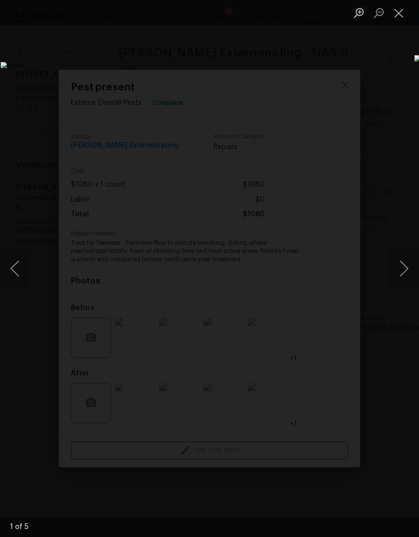
click at [402, 267] on button "Next image" at bounding box center [404, 269] width 30 height 40
click at [403, 267] on button "Next image" at bounding box center [404, 269] width 30 height 40
click at [398, 273] on button "Next image" at bounding box center [404, 269] width 30 height 40
click at [395, 269] on button "Next image" at bounding box center [404, 269] width 30 height 40
click at [399, 273] on button "Next image" at bounding box center [404, 269] width 30 height 40
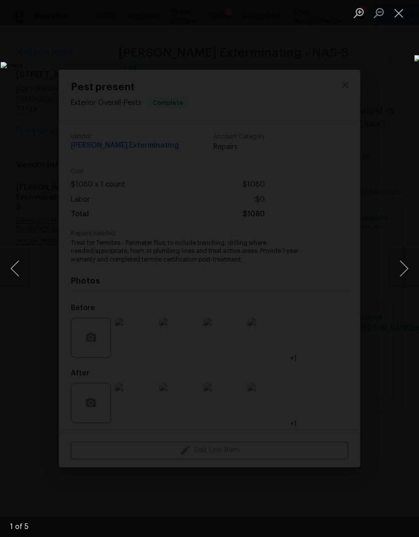
click at [398, 274] on button "Next image" at bounding box center [404, 269] width 30 height 40
click at [406, 267] on button "Next image" at bounding box center [404, 269] width 30 height 40
click at [406, 263] on button "Next image" at bounding box center [404, 269] width 30 height 40
click at [400, 267] on button "Next image" at bounding box center [404, 269] width 30 height 40
click at [407, 262] on button "Next image" at bounding box center [404, 269] width 30 height 40
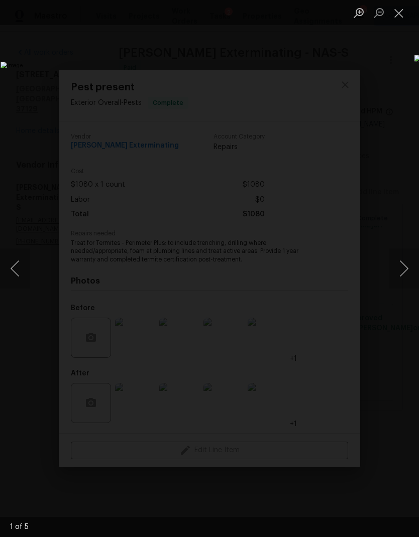
click at [400, 268] on button "Next image" at bounding box center [404, 269] width 30 height 40
click at [398, 17] on button "Close lightbox" at bounding box center [399, 13] width 20 height 18
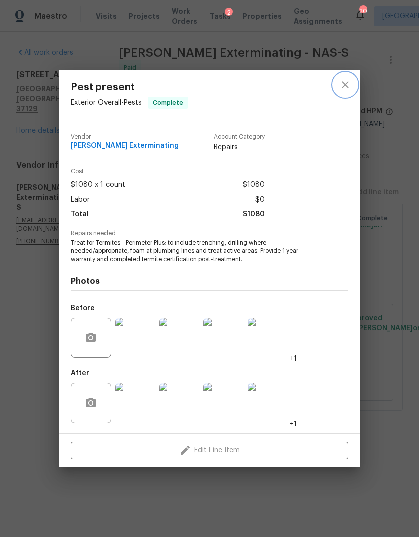
click at [345, 83] on icon "close" at bounding box center [345, 85] width 12 height 12
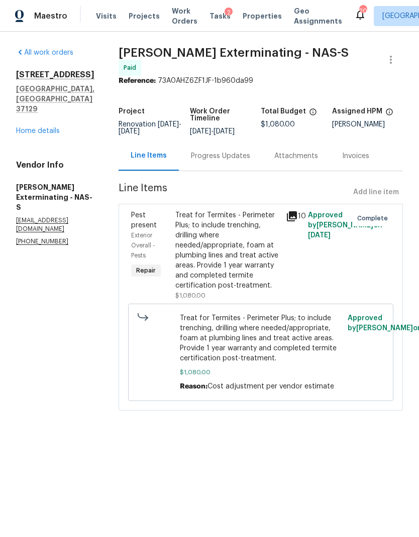
click at [31, 128] on link "Home details" at bounding box center [38, 131] width 44 height 7
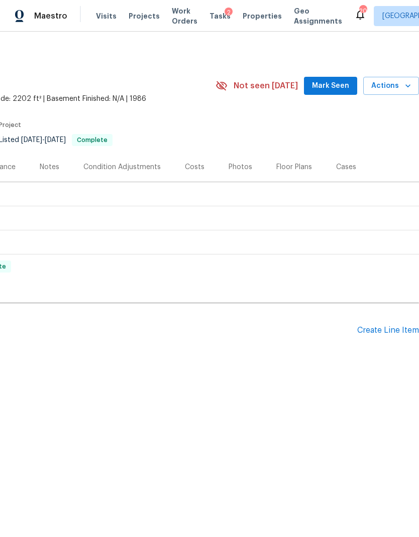
scroll to position [0, 149]
click at [391, 78] on button "Actions" at bounding box center [391, 86] width 56 height 19
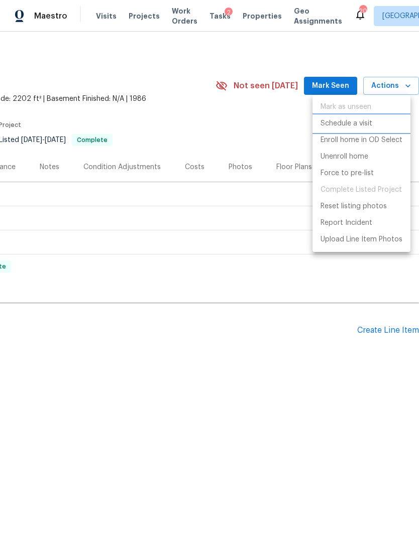
click at [353, 122] on p "Schedule a visit" at bounding box center [346, 124] width 52 height 11
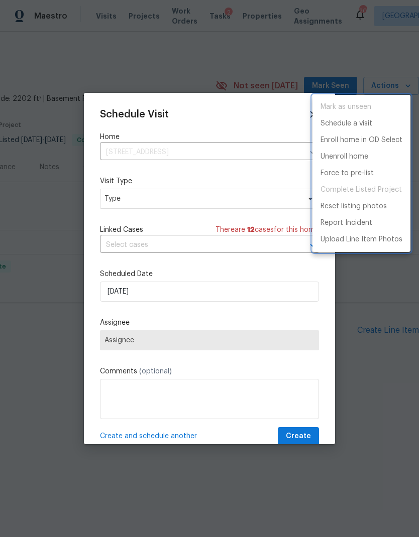
click at [190, 339] on div at bounding box center [209, 268] width 419 height 537
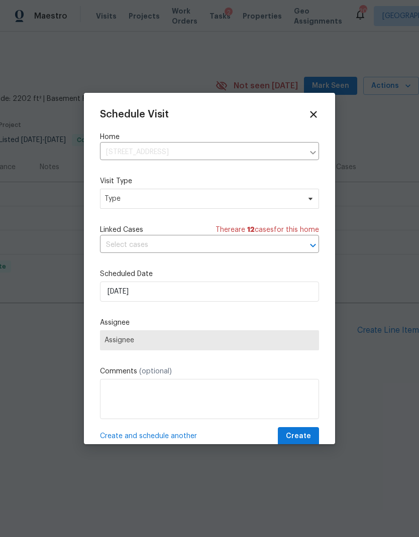
click at [187, 337] on span "Assignee" at bounding box center [209, 340] width 219 height 20
click at [231, 195] on span "Type" at bounding box center [201, 199] width 195 height 10
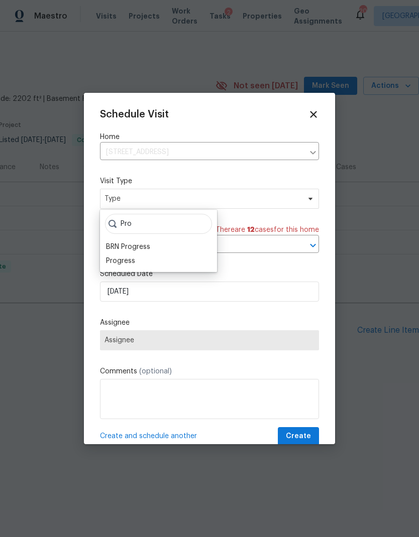
type input "Pro"
click at [137, 259] on div "Progress" at bounding box center [158, 261] width 111 height 14
click at [120, 251] on div "BRN Progress" at bounding box center [128, 247] width 44 height 10
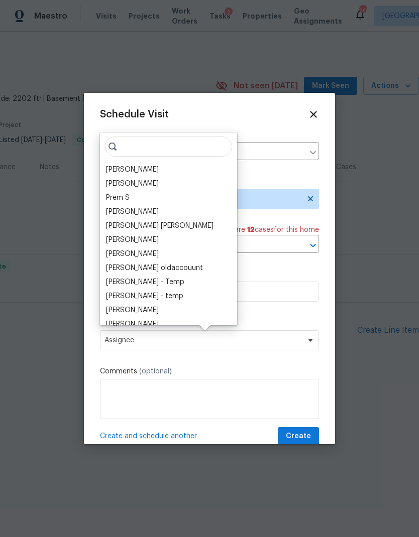
click at [160, 204] on div "Prem S" at bounding box center [168, 198] width 131 height 14
click at [256, 195] on span "BRN Progress" at bounding box center [201, 199] width 195 height 10
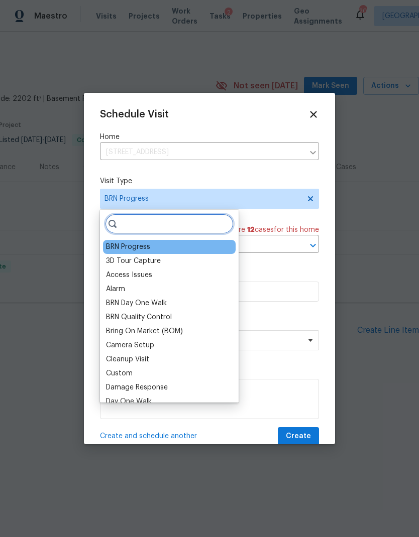
click at [184, 216] on input "search" at bounding box center [169, 224] width 129 height 20
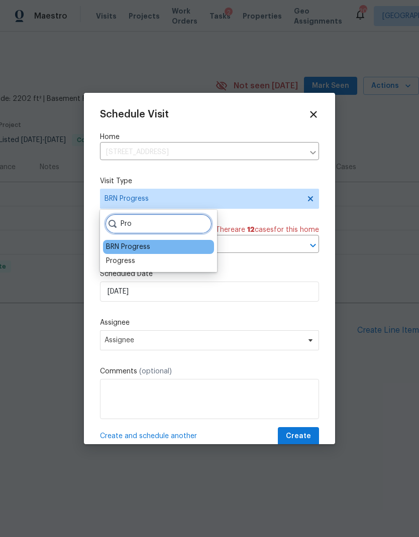
type input "Pro"
click at [127, 259] on div "Progress" at bounding box center [120, 261] width 29 height 10
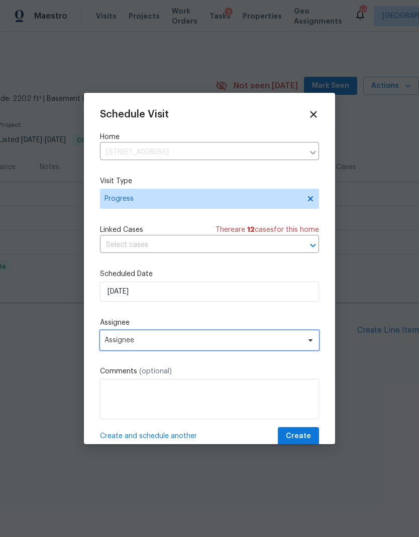
click at [249, 345] on span "Assignee" at bounding box center [202, 341] width 197 height 8
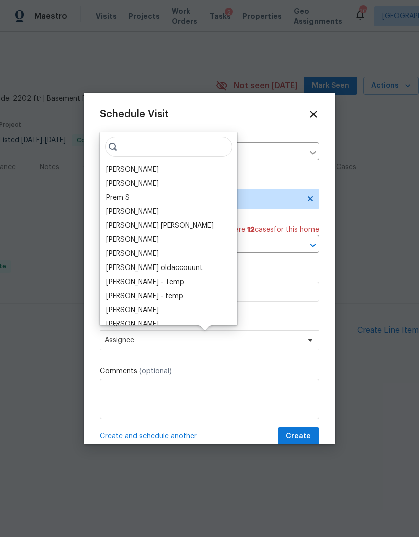
click at [127, 168] on div "[PERSON_NAME]" at bounding box center [132, 170] width 53 height 10
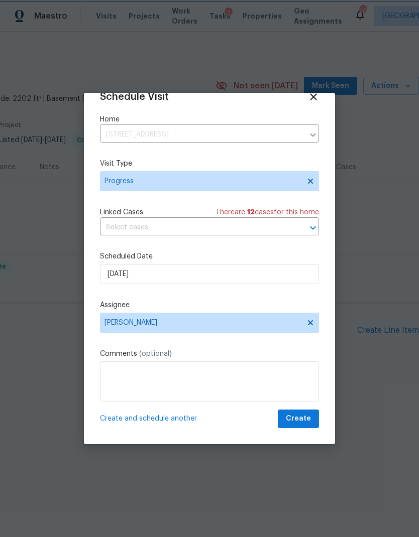
scroll to position [20, 0]
click at [183, 377] on textarea at bounding box center [209, 382] width 219 height 40
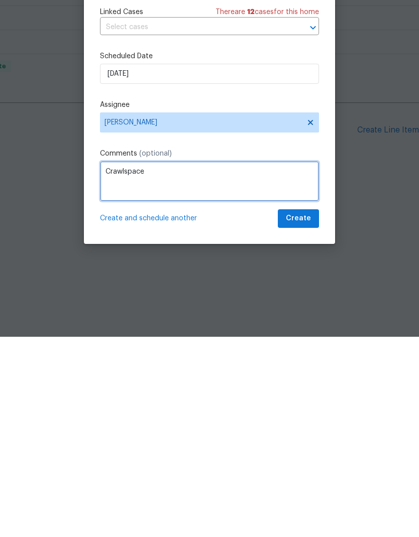
type textarea "Crawlspace"
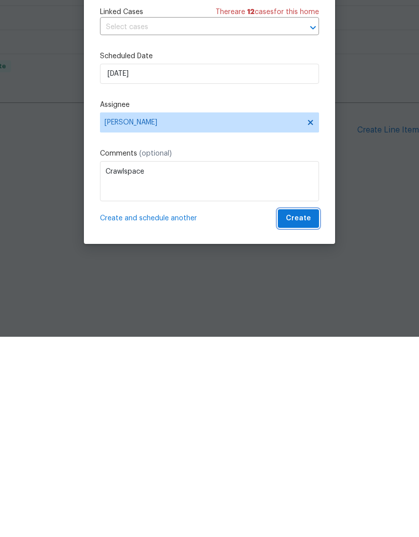
click at [302, 413] on span "Create" at bounding box center [298, 419] width 25 height 13
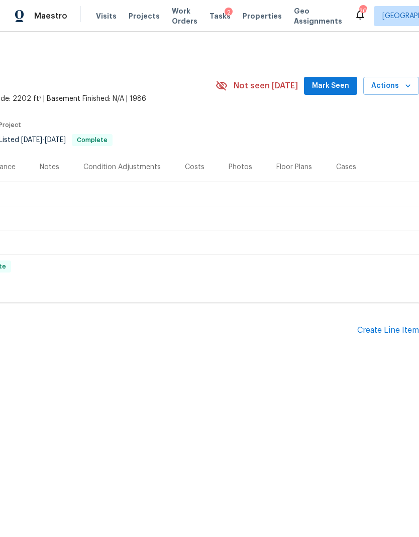
click at [100, 12] on span "Visits" at bounding box center [106, 16] width 21 height 10
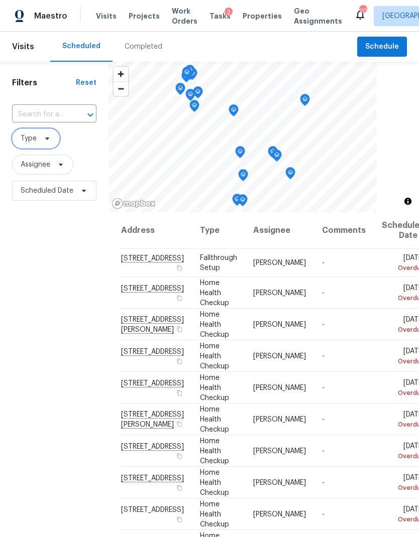
click at [53, 138] on span "Type" at bounding box center [36, 139] width 48 height 20
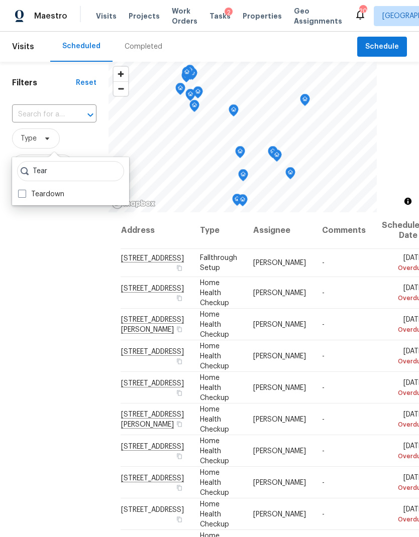
type input "Tear"
click at [57, 194] on label "Teardown" at bounding box center [41, 194] width 46 height 10
click at [25, 194] on input "Teardown" at bounding box center [21, 192] width 7 height 7
checkbox input "true"
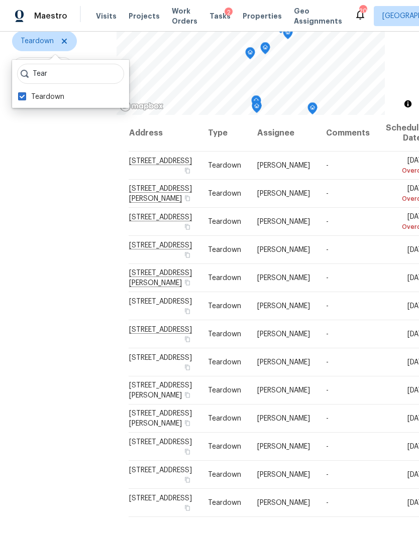
scroll to position [97, 0]
click at [0, 0] on icon at bounding box center [0, 0] width 0 height 0
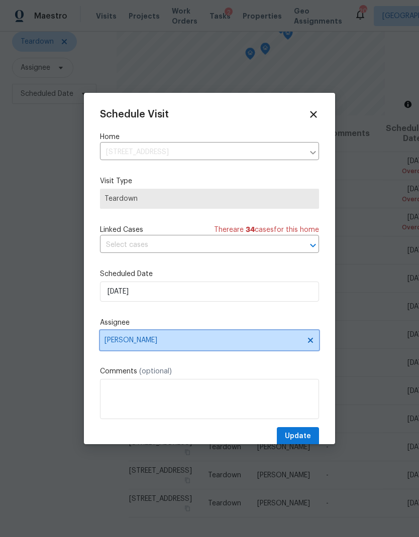
click at [215, 340] on span "[PERSON_NAME]" at bounding box center [202, 341] width 197 height 8
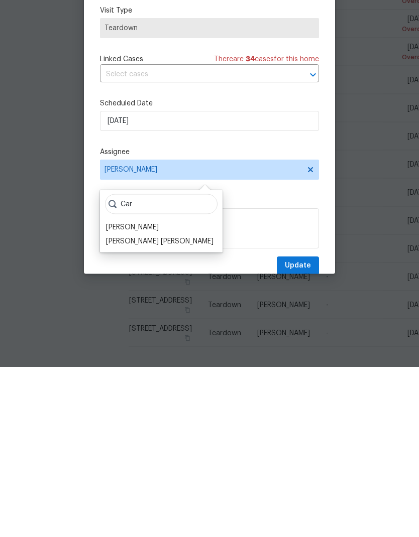
type input "Car"
click at [131, 393] on div "Carmen Childs" at bounding box center [132, 398] width 53 height 10
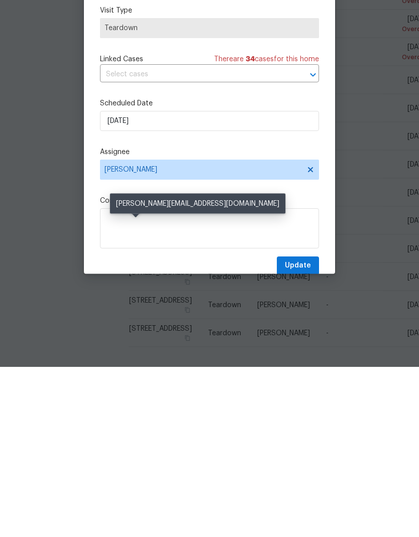
scroll to position [40, 0]
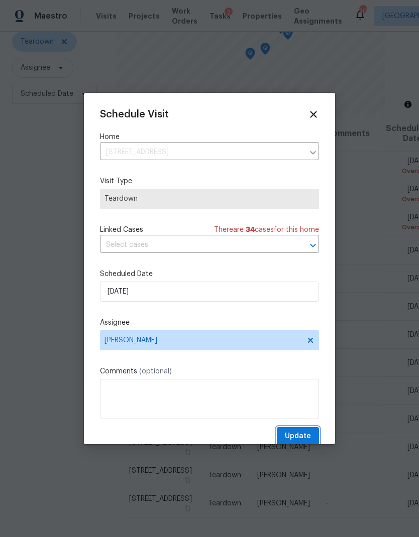
click at [297, 435] on span "Update" at bounding box center [298, 436] width 26 height 13
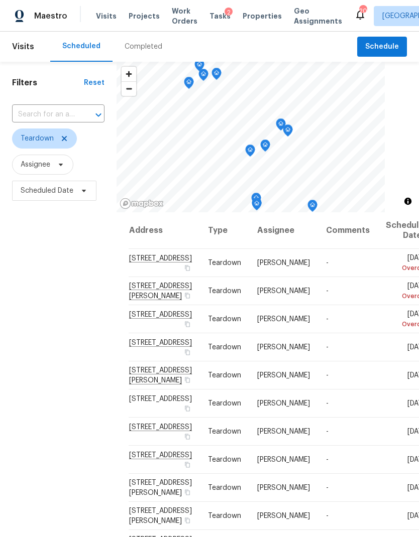
scroll to position [0, 0]
click at [0, 0] on icon at bounding box center [0, 0] width 0 height 0
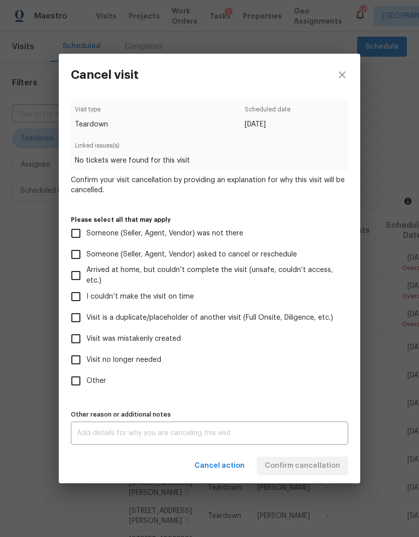
click at [146, 361] on span "Visit no longer needed" at bounding box center [123, 360] width 75 height 11
click at [86, 361] on input "Visit no longer needed" at bounding box center [75, 360] width 21 height 21
checkbox input "true"
click at [233, 435] on textarea at bounding box center [209, 433] width 265 height 7
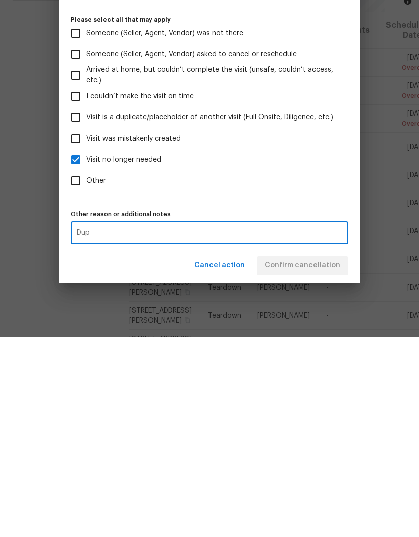
type textarea "Duo"
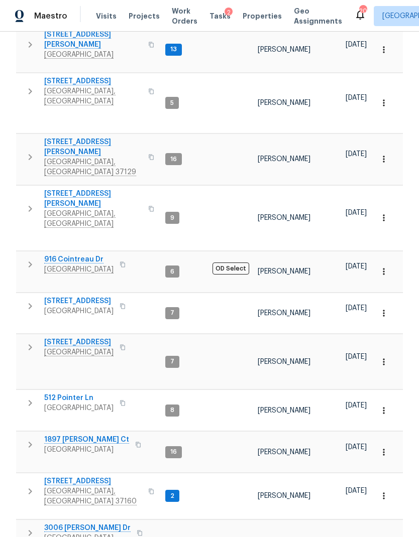
scroll to position [312, 0]
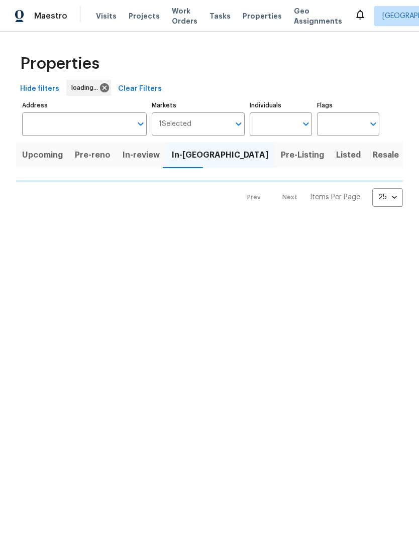
click at [100, 15] on span "Visits" at bounding box center [106, 16] width 21 height 10
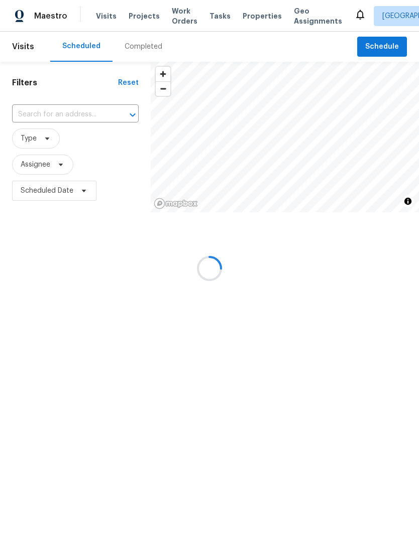
click at [50, 143] on div at bounding box center [209, 268] width 419 height 537
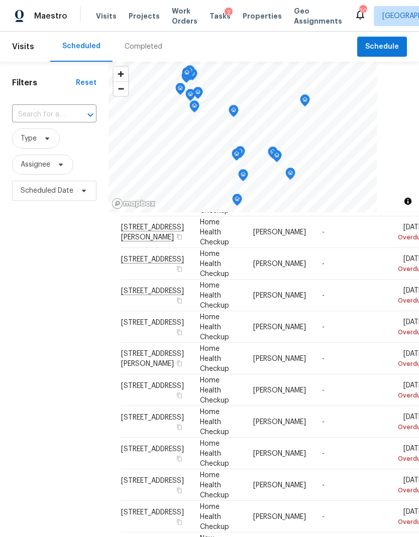
scroll to position [186, 0]
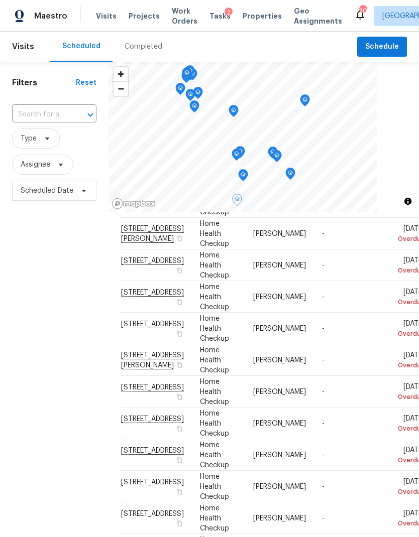
click at [168, 281] on td "[STREET_ADDRESS]" at bounding box center [156, 266] width 71 height 32
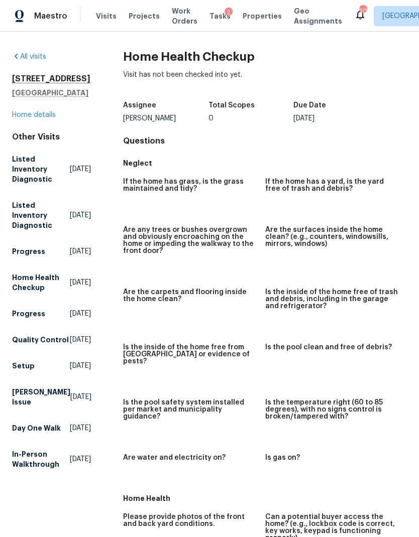
click at [26, 126] on div "All visits [STREET_ADDRESS] Home details Other Visits Listed Inventory Diagnost…" at bounding box center [51, 263] width 79 height 422
click at [39, 117] on link "Home details" at bounding box center [34, 115] width 44 height 7
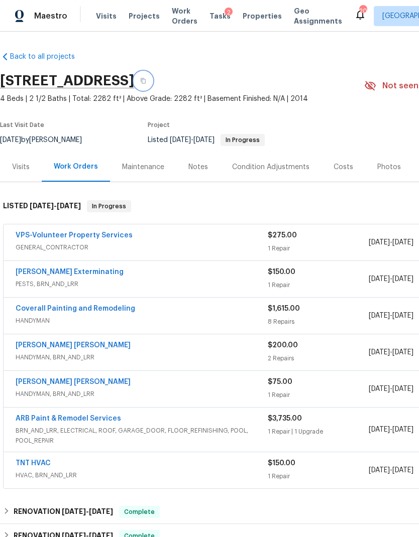
click at [152, 82] on button "button" at bounding box center [143, 81] width 18 height 18
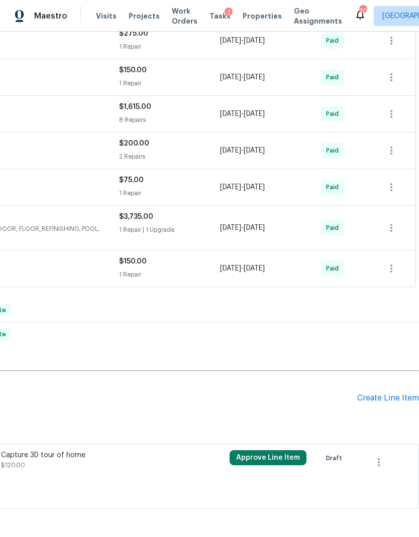
scroll to position [202, 149]
click at [379, 461] on icon "button" at bounding box center [379, 463] width 12 height 12
click at [390, 463] on li "Cancel" at bounding box center [386, 462] width 39 height 17
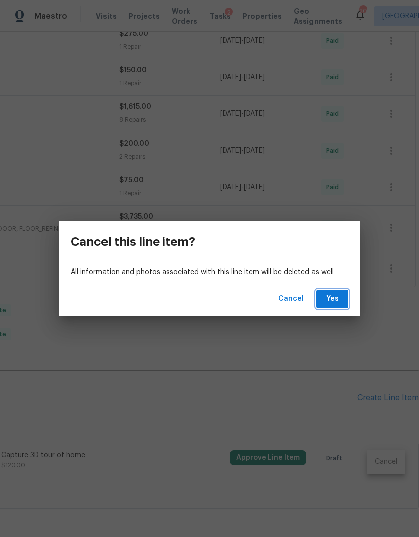
click at [331, 297] on span "Yes" at bounding box center [332, 299] width 16 height 13
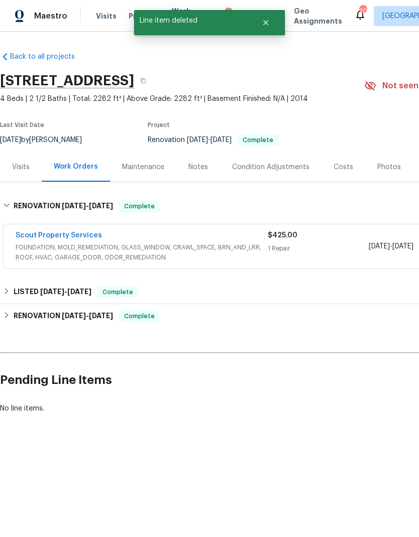
scroll to position [0, 0]
click at [322, 244] on div "1 Repair" at bounding box center [318, 249] width 101 height 10
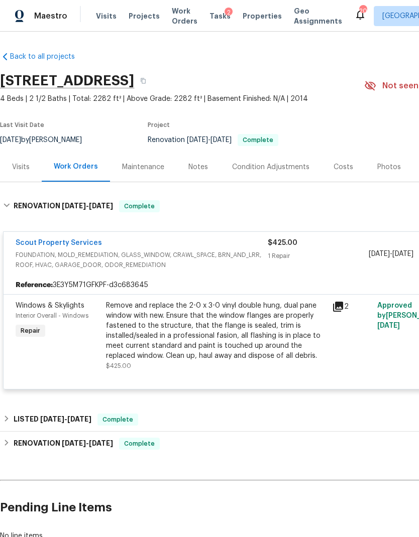
click at [23, 162] on div "Visits" at bounding box center [21, 167] width 18 height 10
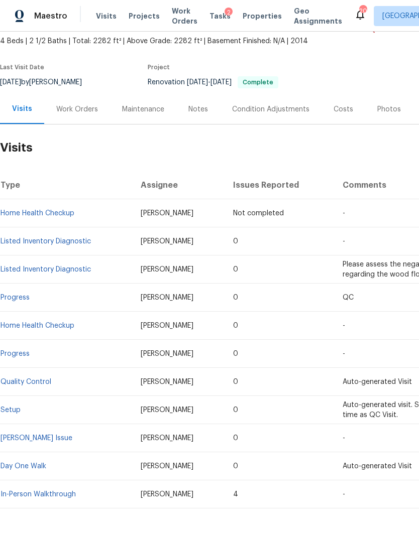
scroll to position [57, 0]
click at [73, 240] on link "Listed Inventory Diagnostic" at bounding box center [46, 242] width 90 height 7
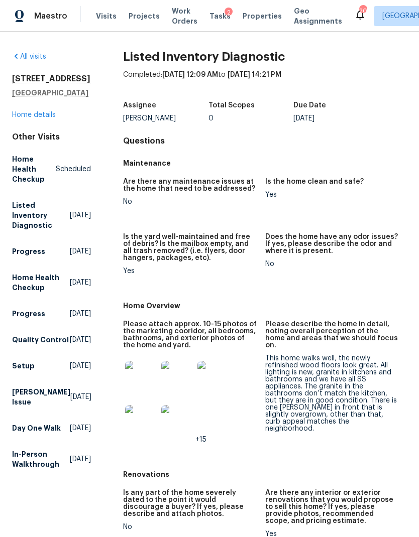
click at [37, 115] on link "Home details" at bounding box center [34, 115] width 44 height 7
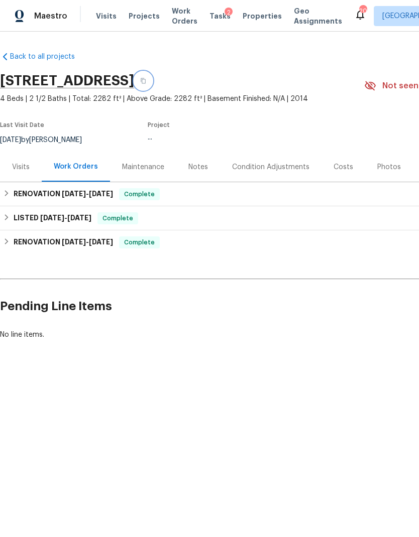
click at [146, 82] on icon "button" at bounding box center [143, 81] width 6 height 6
